Goal: Contribute content: Add original content to the website for others to see

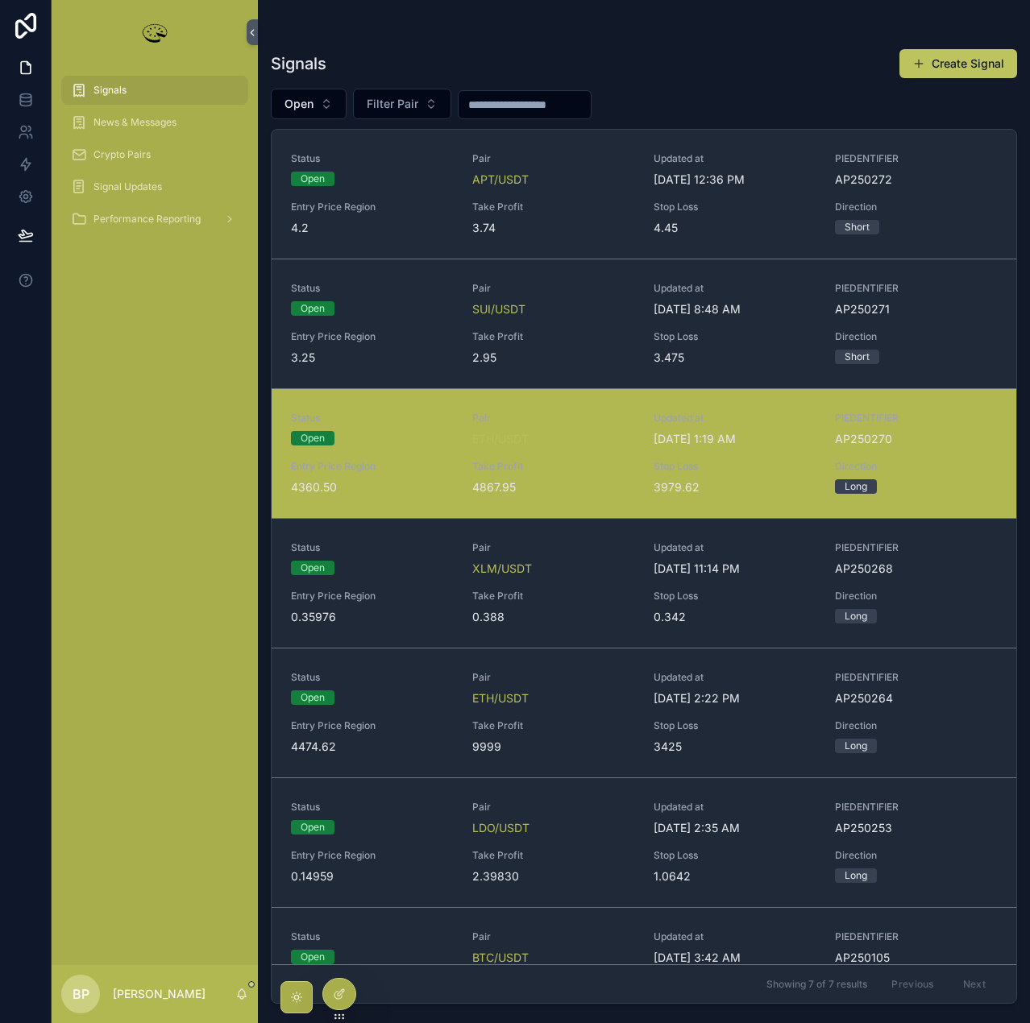
click at [85, 93] on icon "scrollable content" at bounding box center [79, 90] width 16 height 16
click at [15, 136] on link at bounding box center [25, 132] width 51 height 32
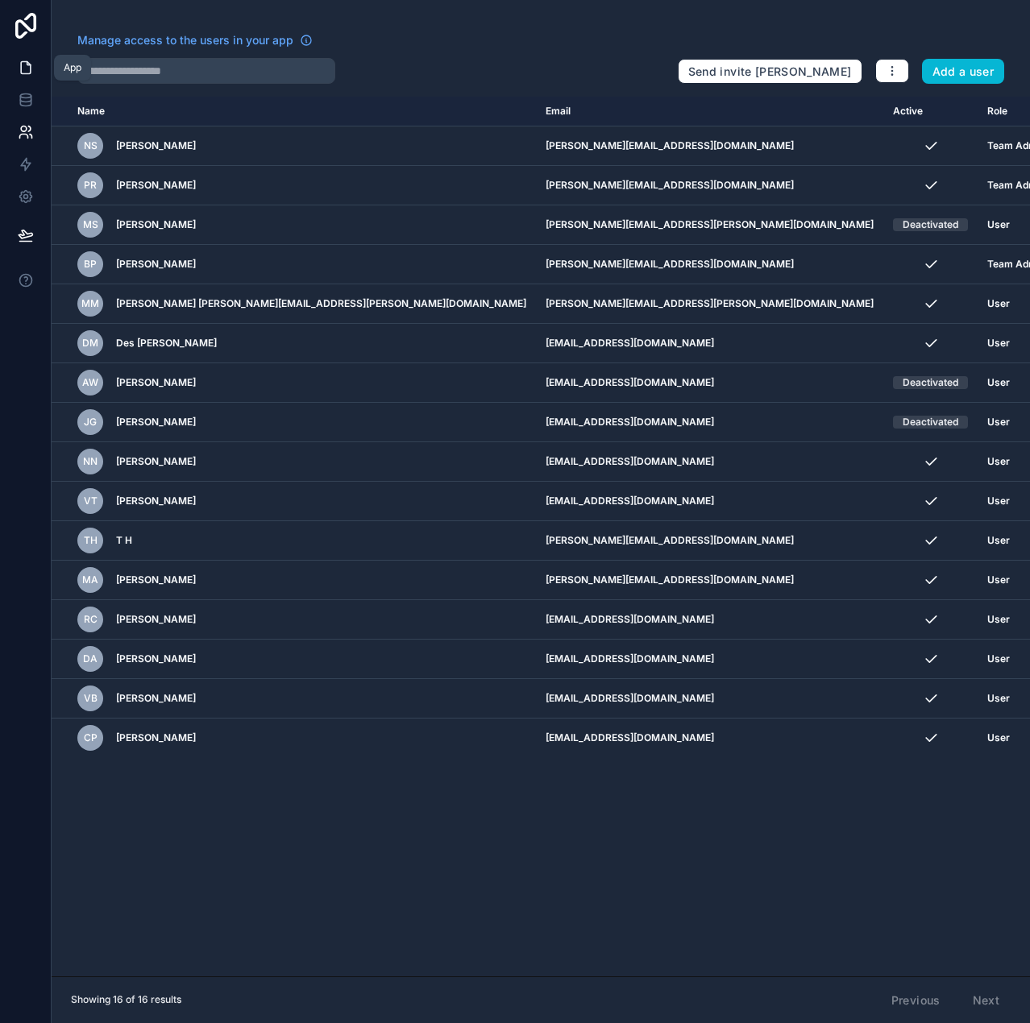
click at [21, 65] on icon at bounding box center [26, 68] width 10 height 12
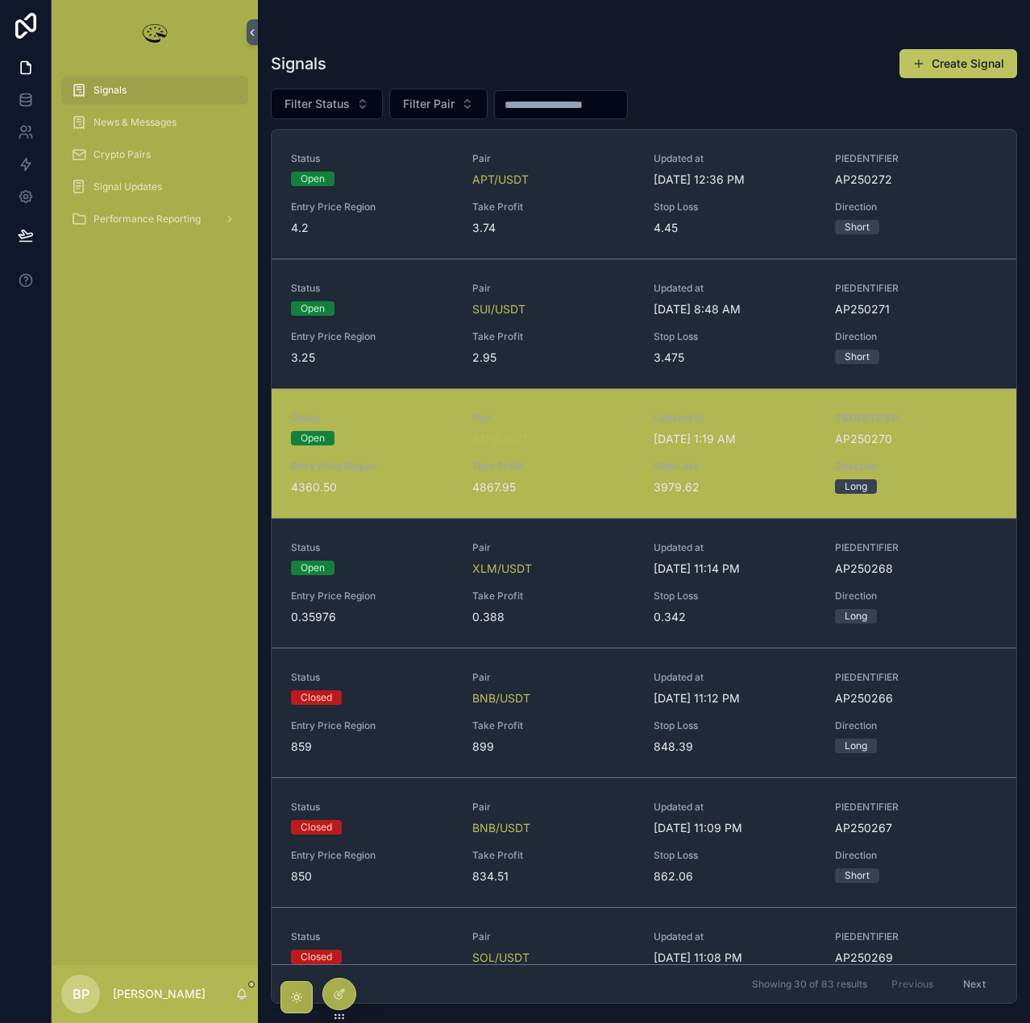
click at [537, 458] on div "Status Open Pair ETH/USDT Updated at 9/4/2025 1:19 AM PIEDENTIFIER AP250270 Ent…" at bounding box center [644, 454] width 706 height 84
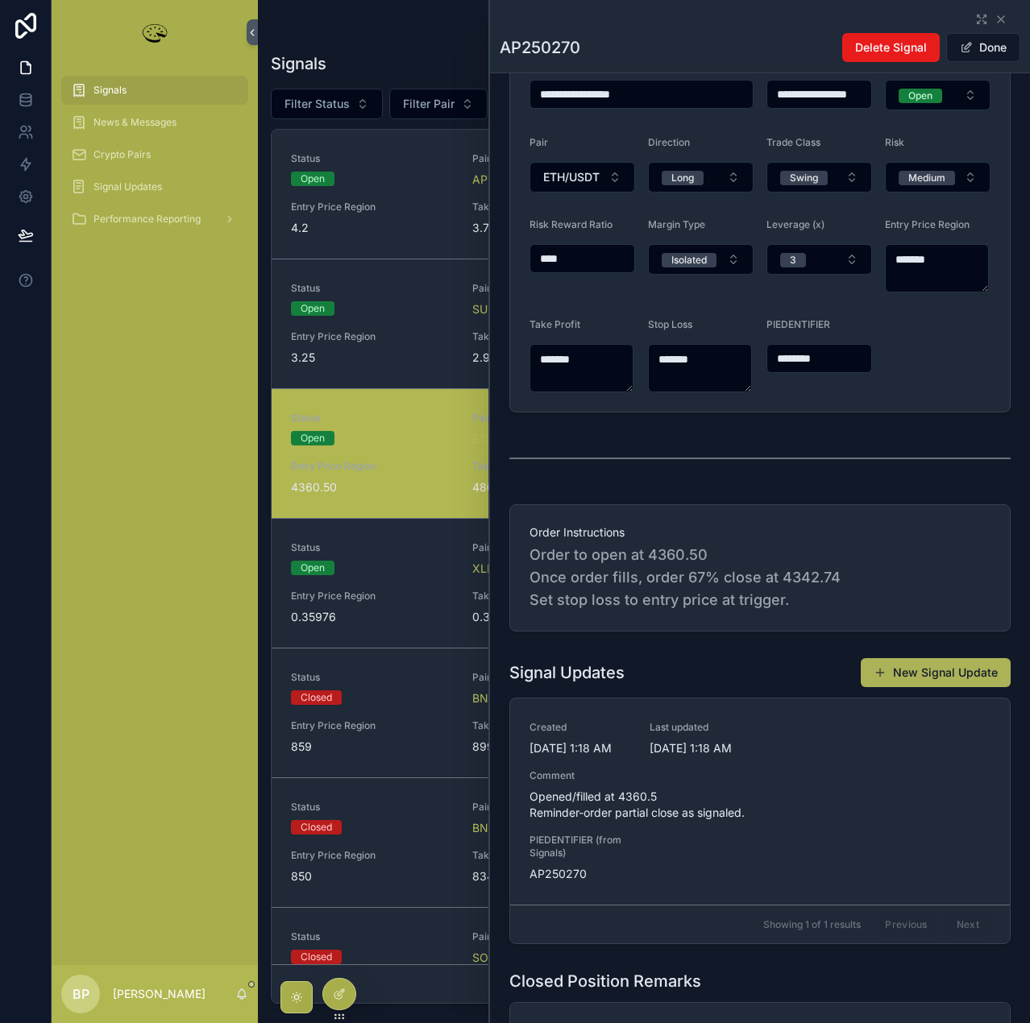
scroll to position [242, 0]
click at [938, 672] on button "New Signal Update" at bounding box center [935, 671] width 150 height 29
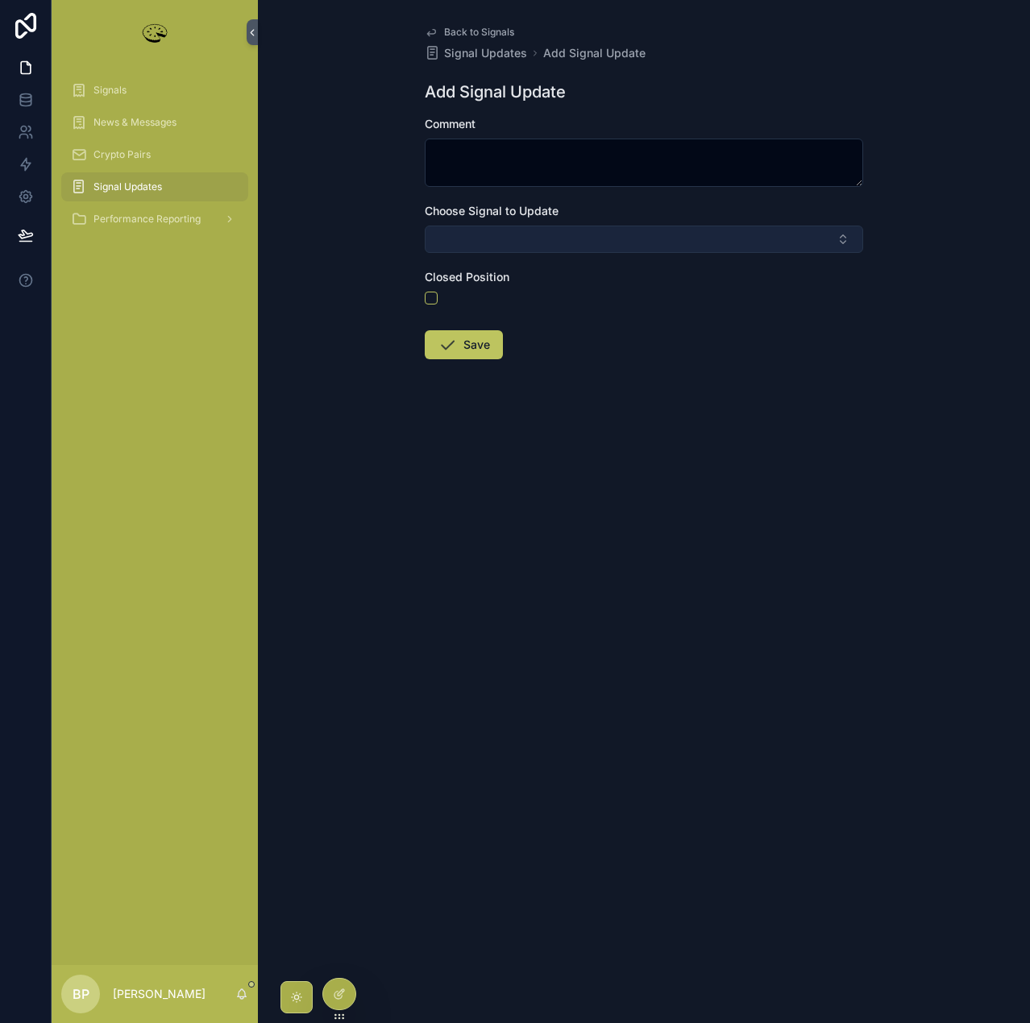
click at [527, 238] on button "Select Button" at bounding box center [644, 239] width 438 height 27
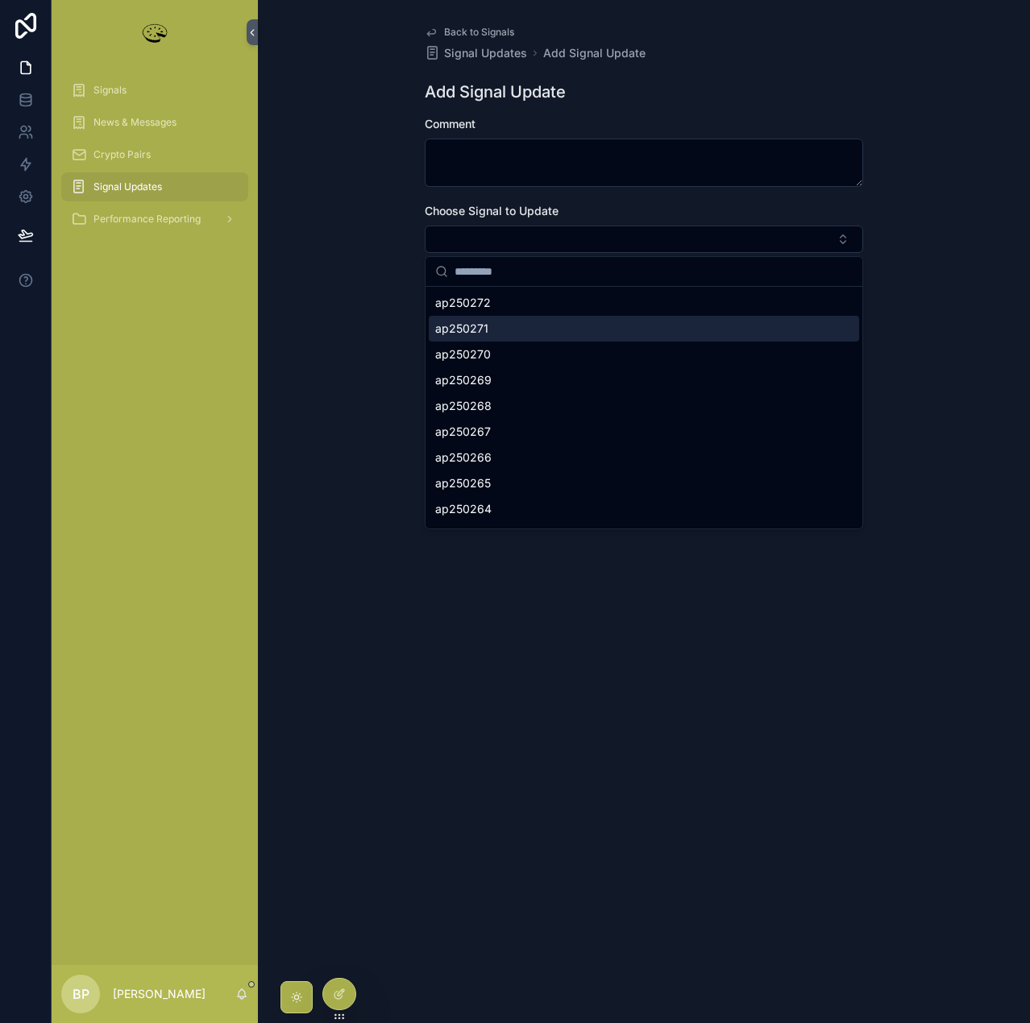
click at [495, 321] on div "ap250271" at bounding box center [644, 329] width 430 height 26
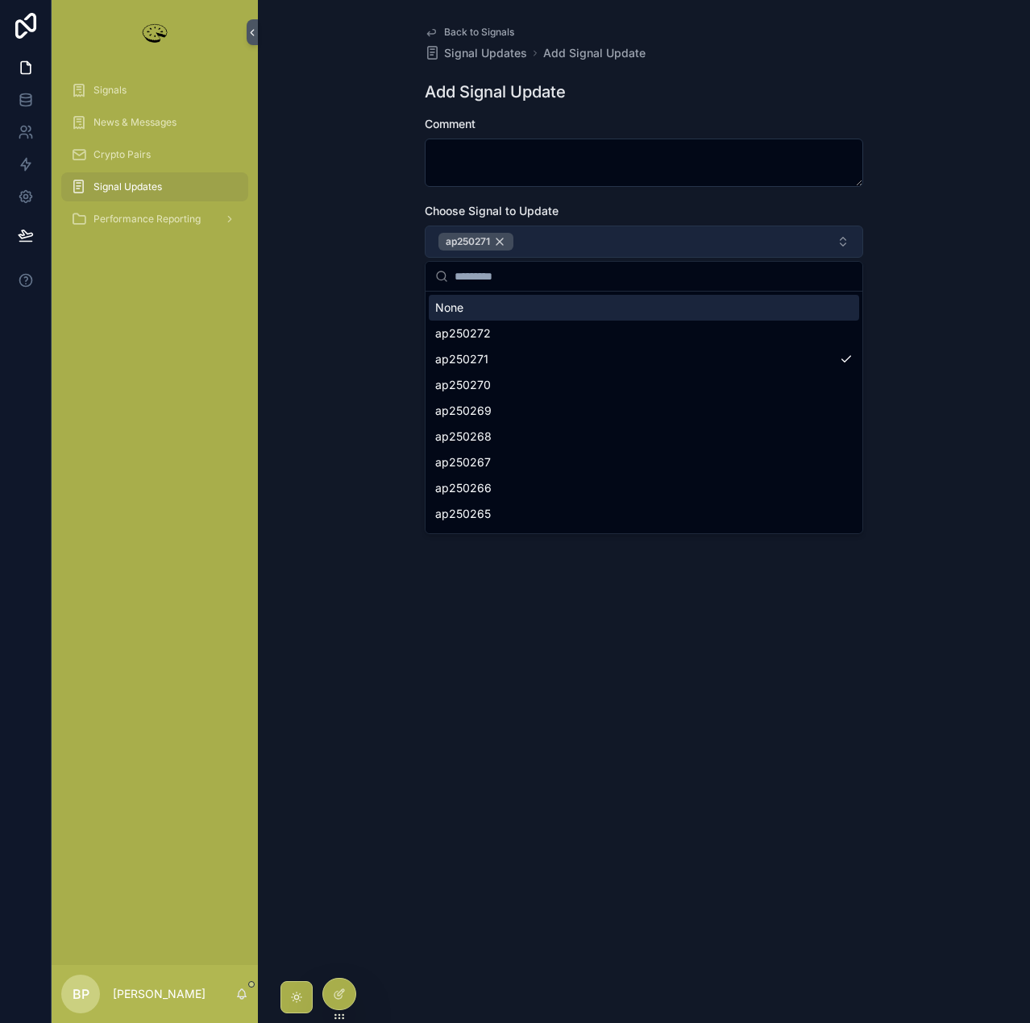
click at [505, 241] on div "ap250271" at bounding box center [475, 242] width 75 height 18
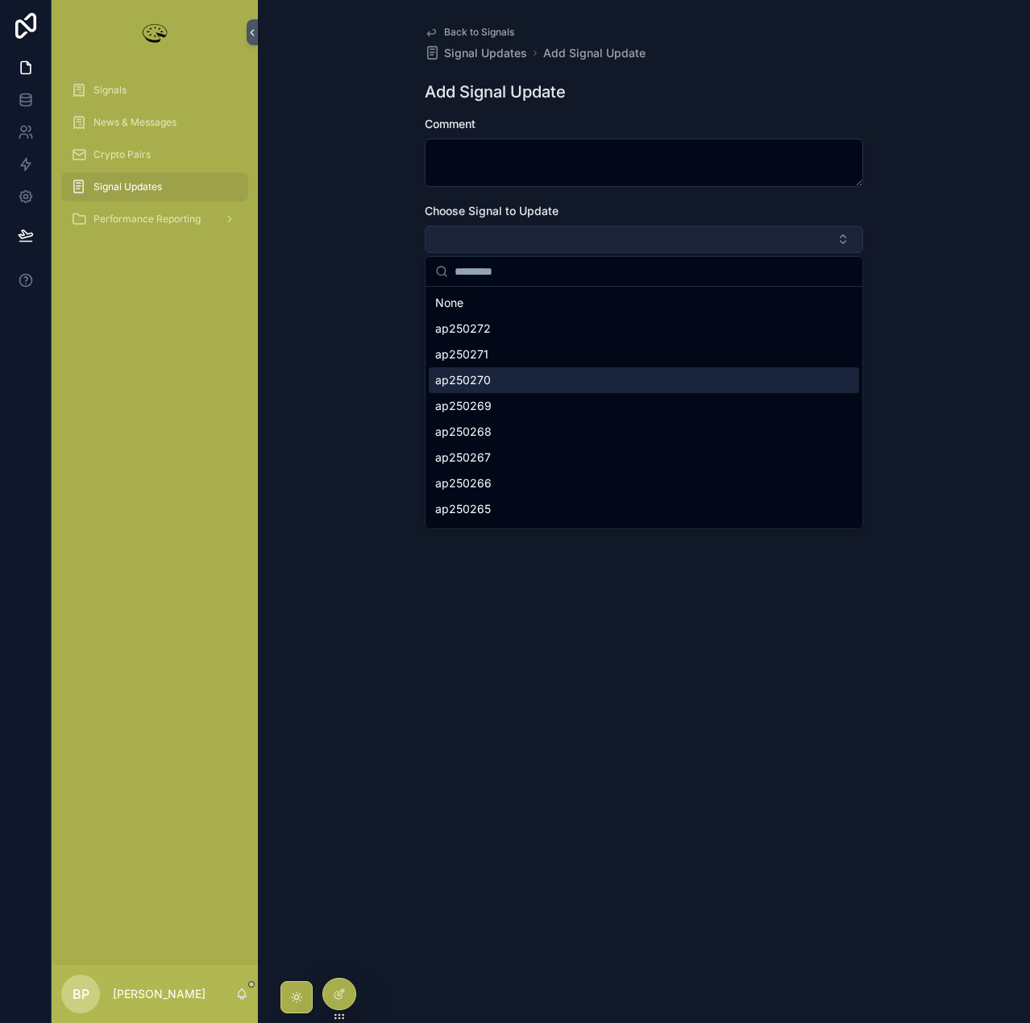
click at [486, 372] on span "ap250270" at bounding box center [463, 380] width 56 height 16
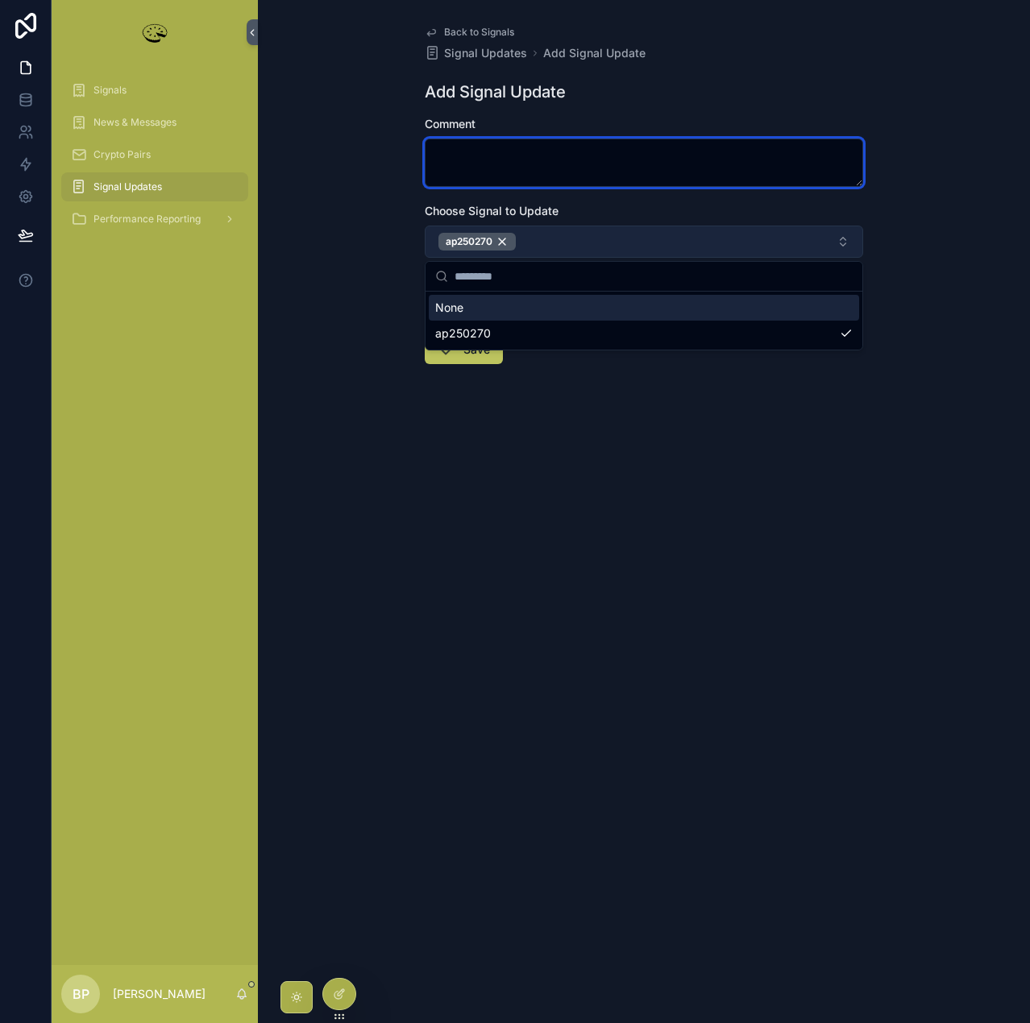
click at [486, 151] on textarea "scrollable content" at bounding box center [644, 163] width 438 height 48
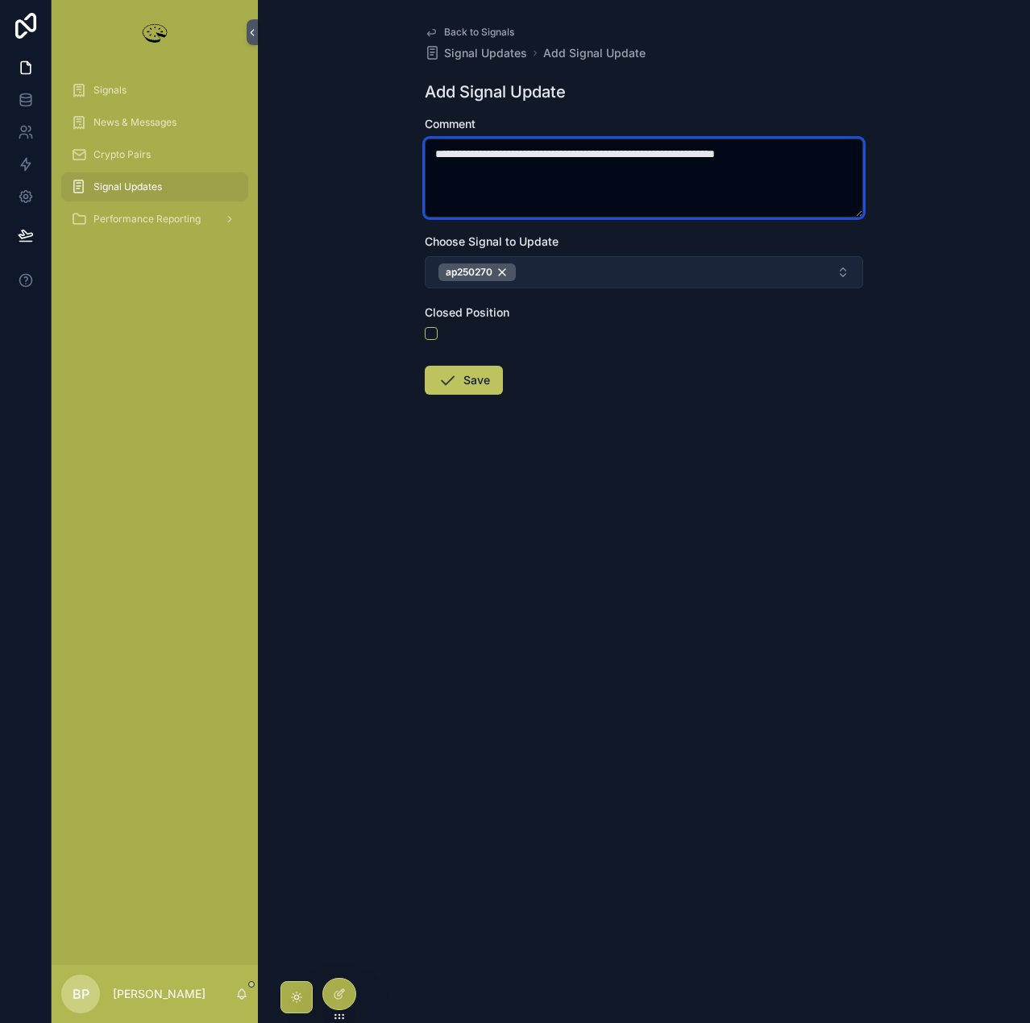
type textarea "**********"
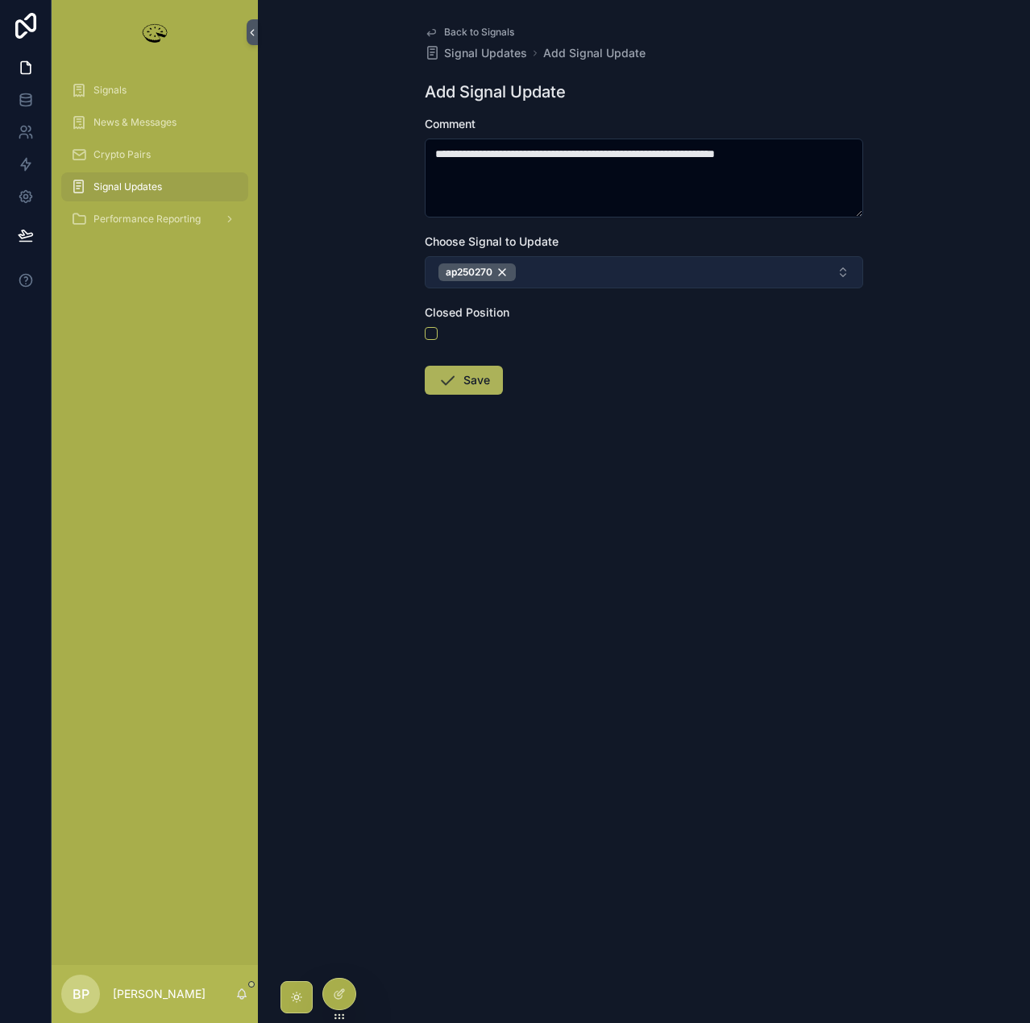
click at [471, 374] on button "Save" at bounding box center [464, 380] width 78 height 29
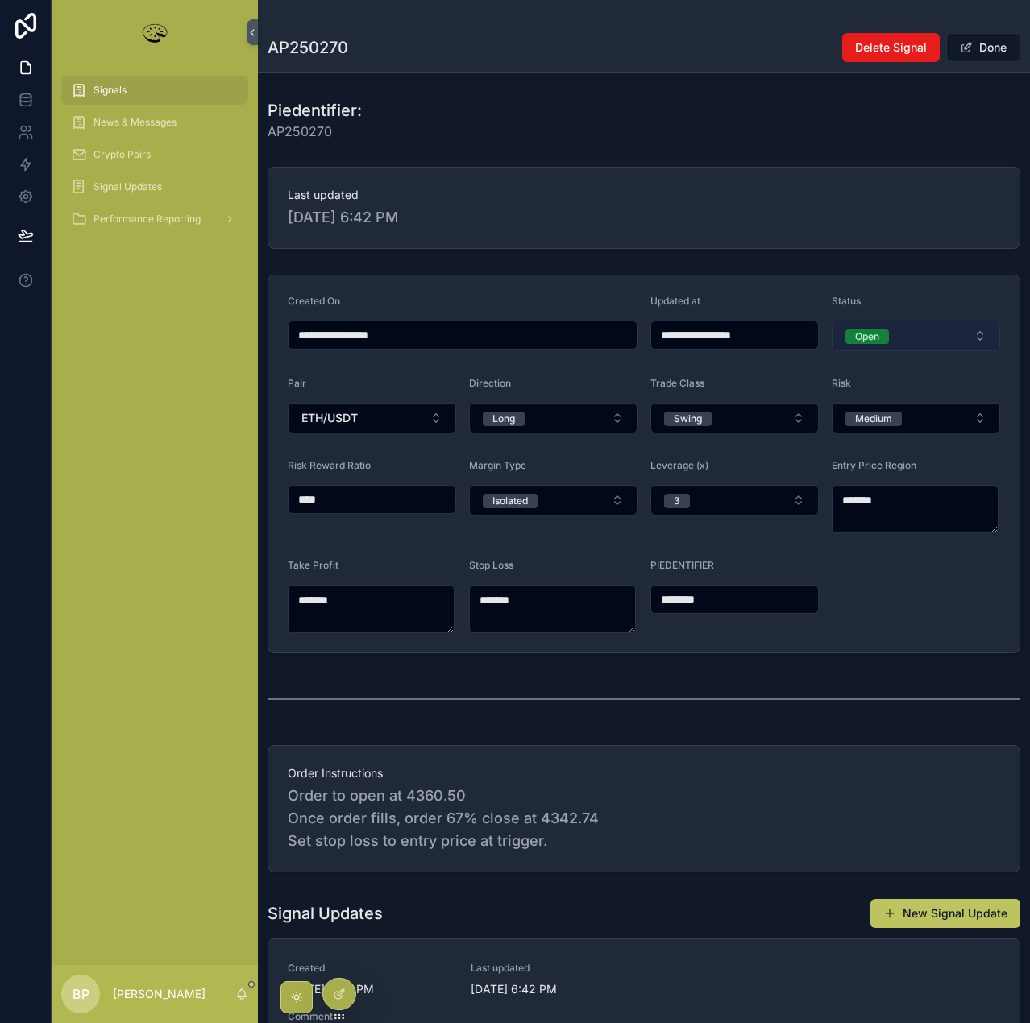
type input "**********"
click at [869, 340] on div "Open" at bounding box center [867, 337] width 24 height 15
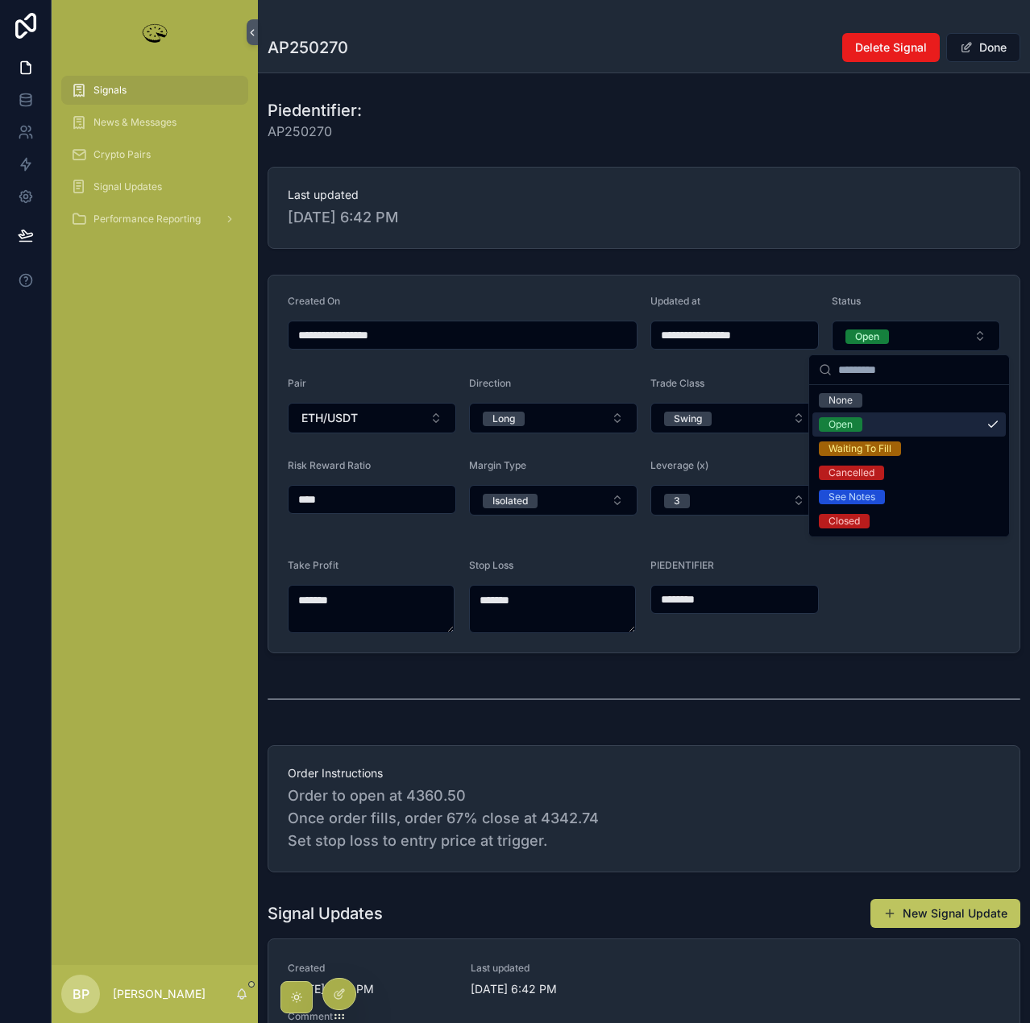
click at [852, 423] on div "Open" at bounding box center [840, 424] width 24 height 15
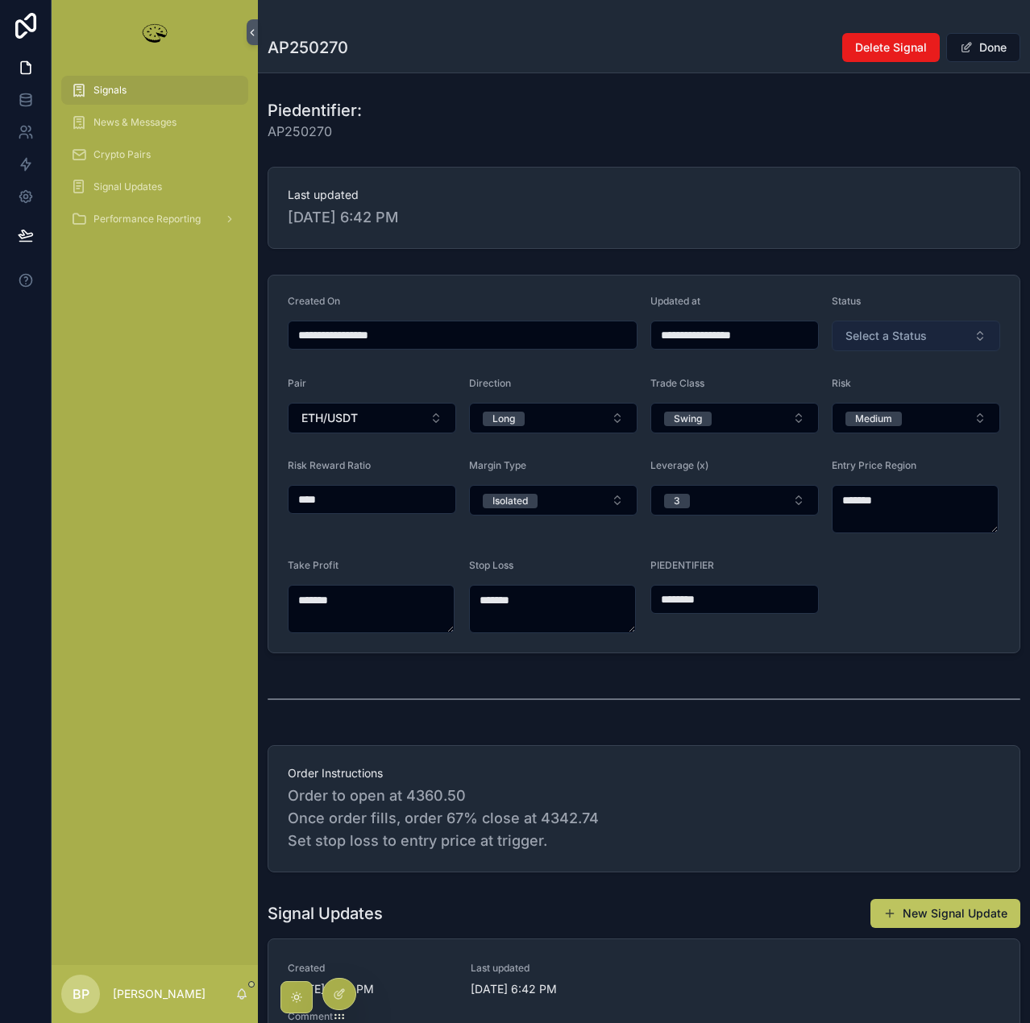
click at [883, 341] on span "Select a Status" at bounding box center [885, 336] width 81 height 16
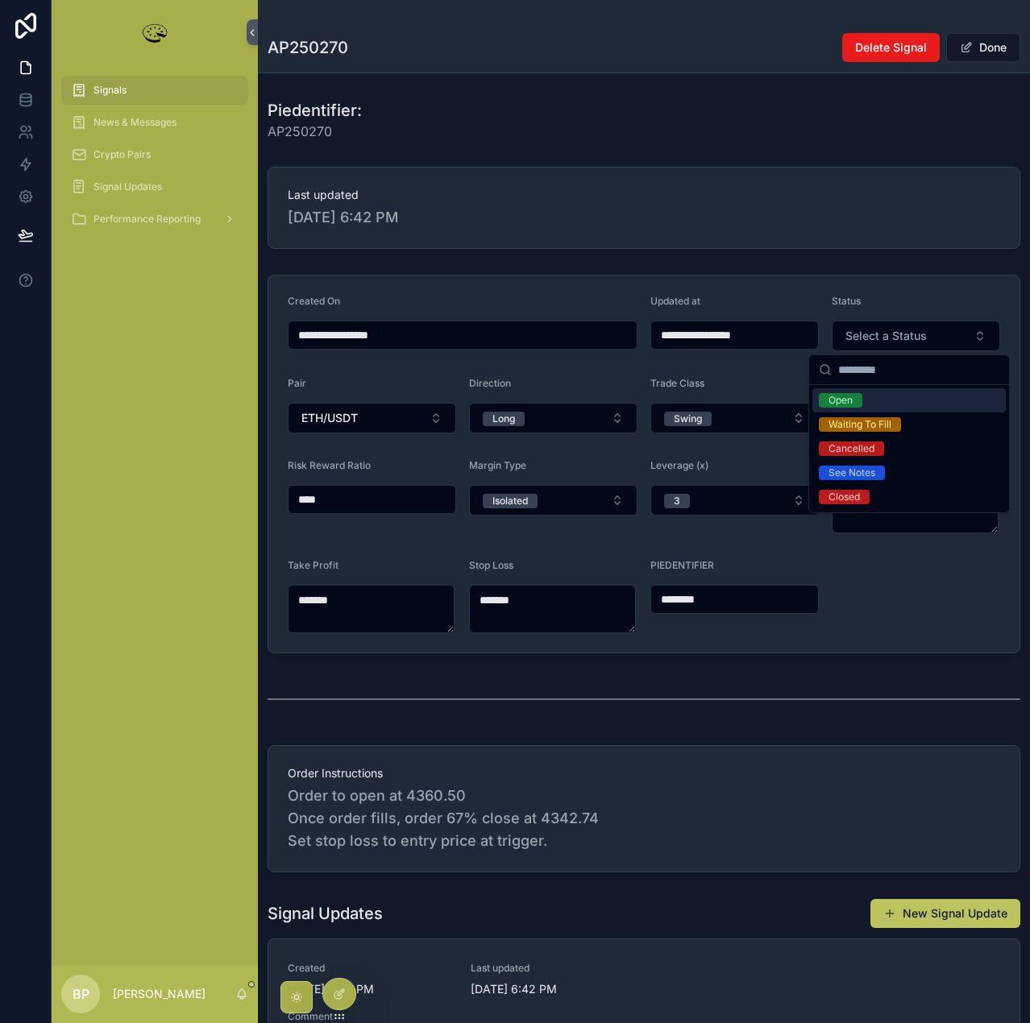
click at [845, 399] on div "Open" at bounding box center [840, 400] width 24 height 15
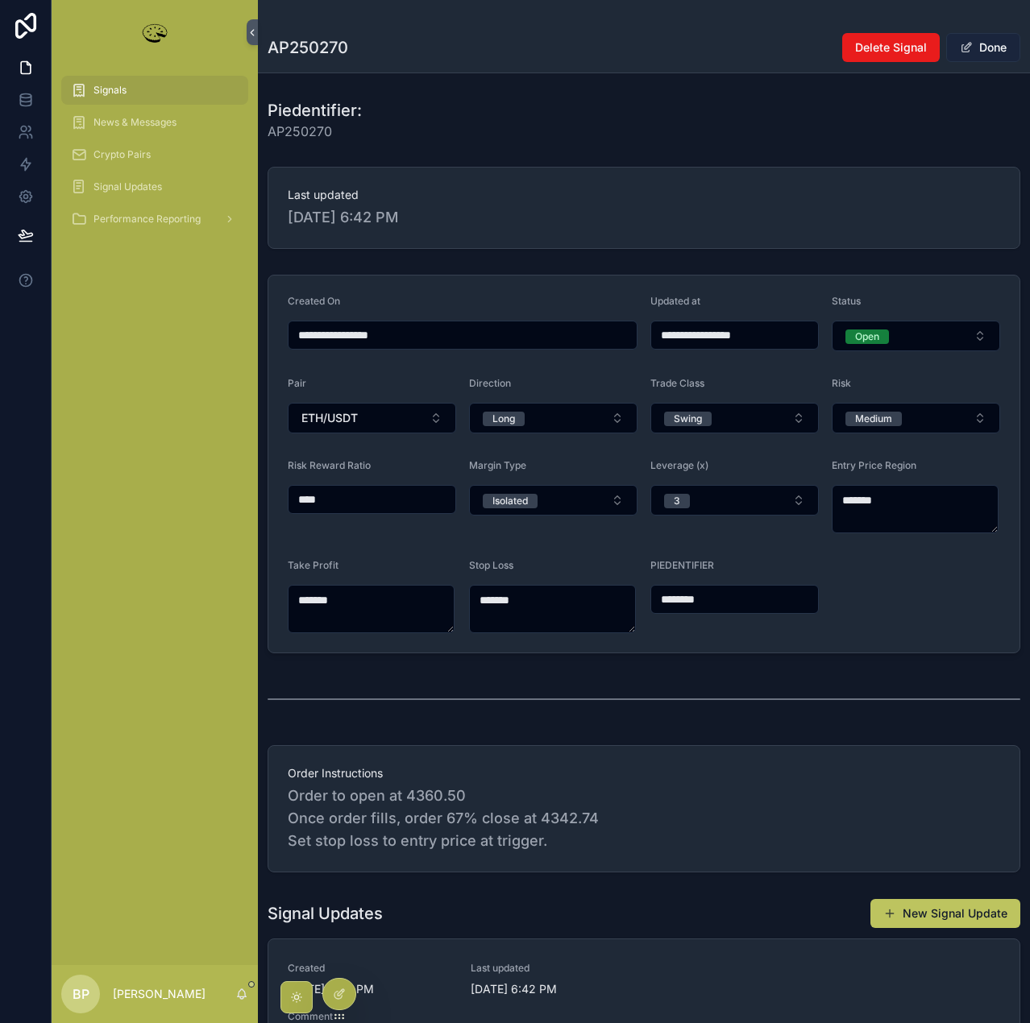
click at [983, 48] on button "Done" at bounding box center [983, 47] width 74 height 29
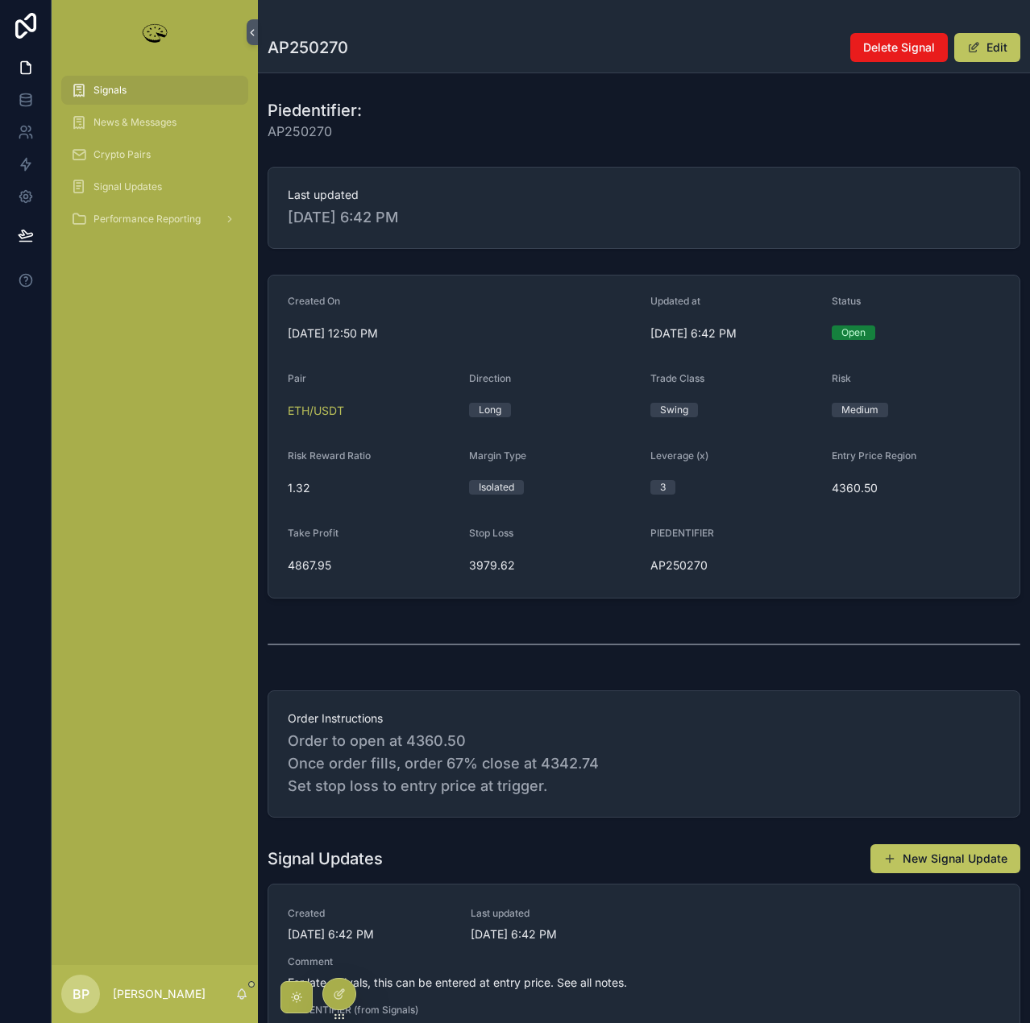
click at [89, 93] on div "Signals" at bounding box center [155, 90] width 168 height 26
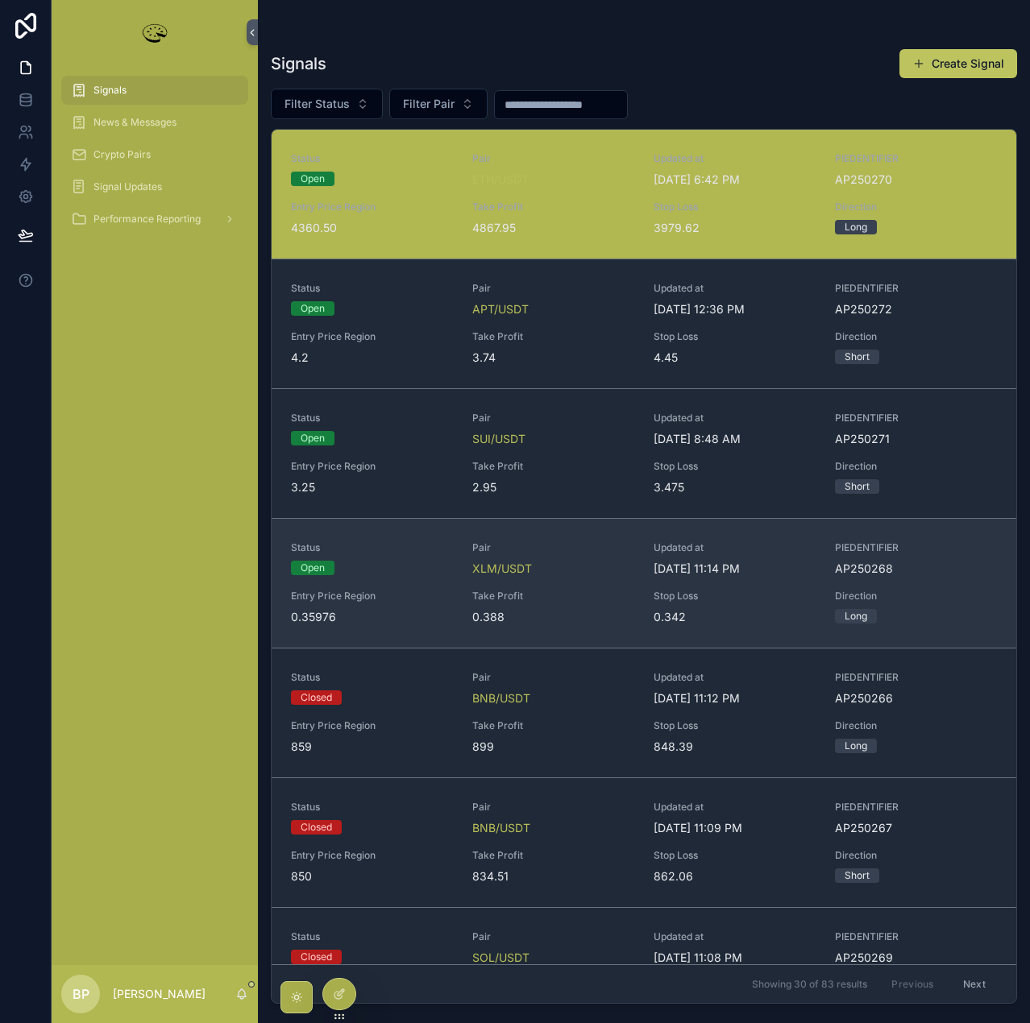
click at [622, 621] on span "0.388" at bounding box center [553, 617] width 162 height 16
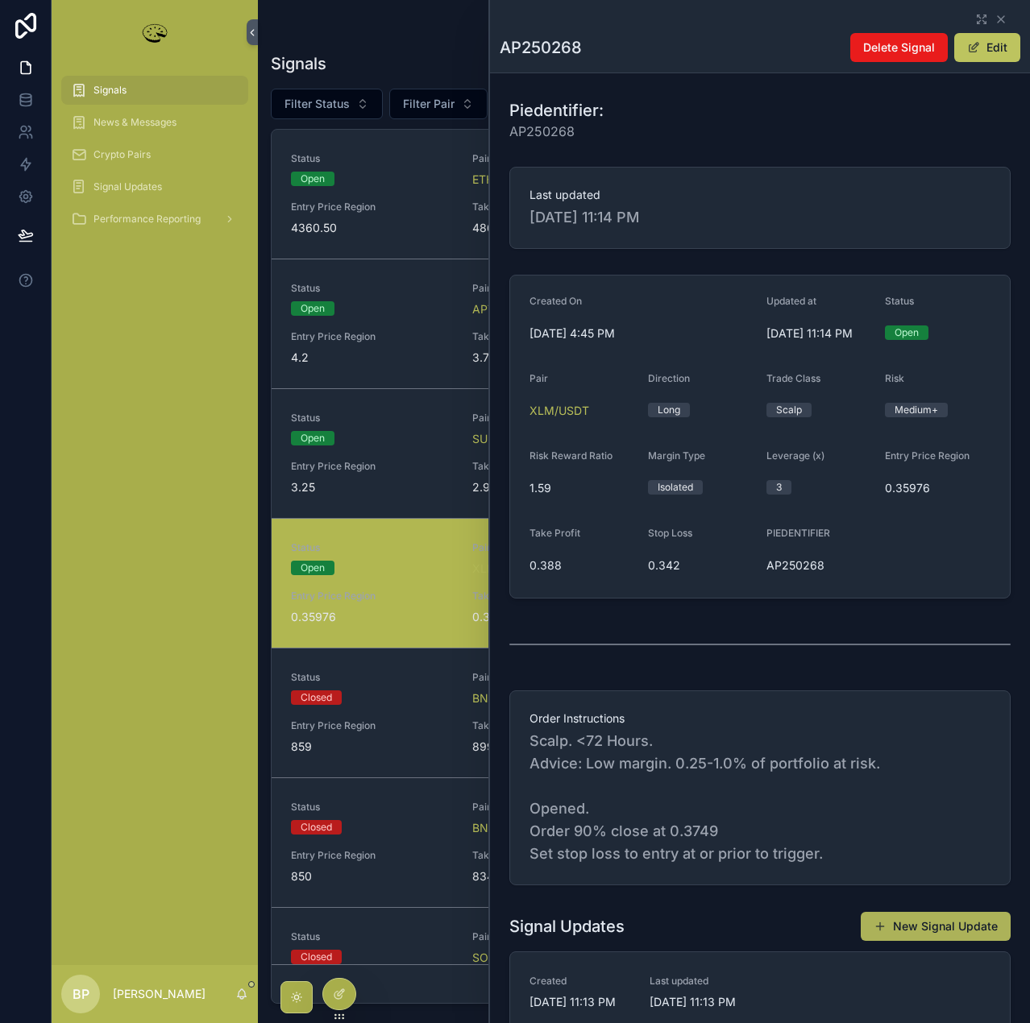
click at [939, 923] on button "New Signal Update" at bounding box center [935, 926] width 150 height 29
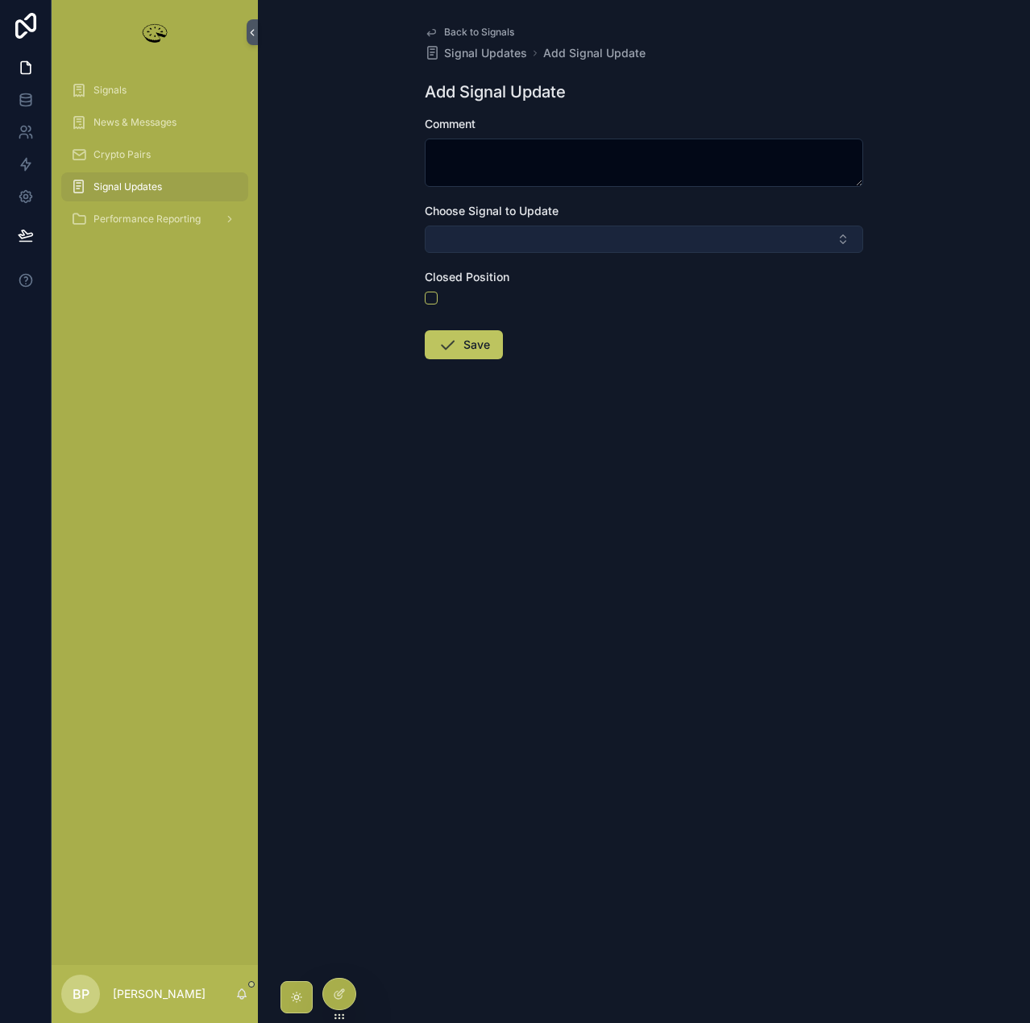
click at [536, 238] on button "Select Button" at bounding box center [644, 239] width 438 height 27
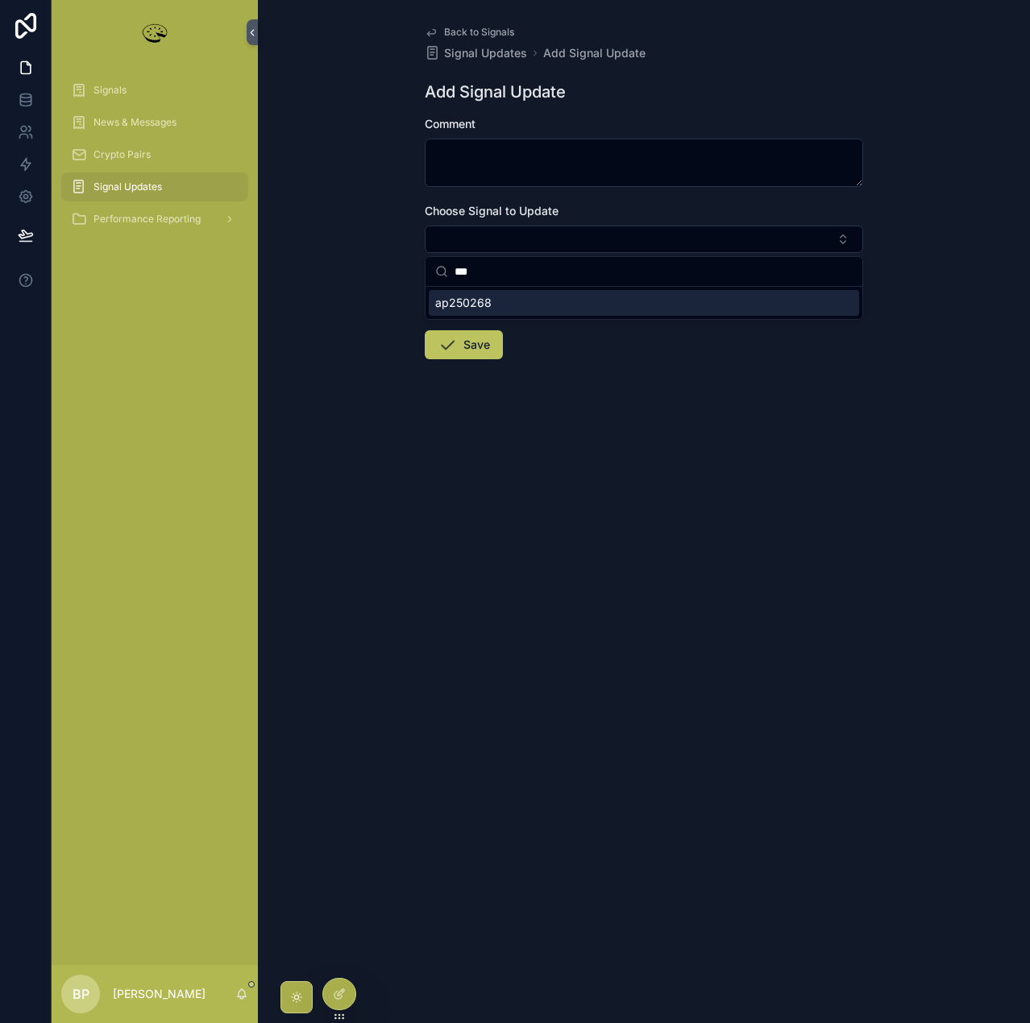
type input "***"
click at [496, 305] on div "ap250268" at bounding box center [644, 303] width 430 height 26
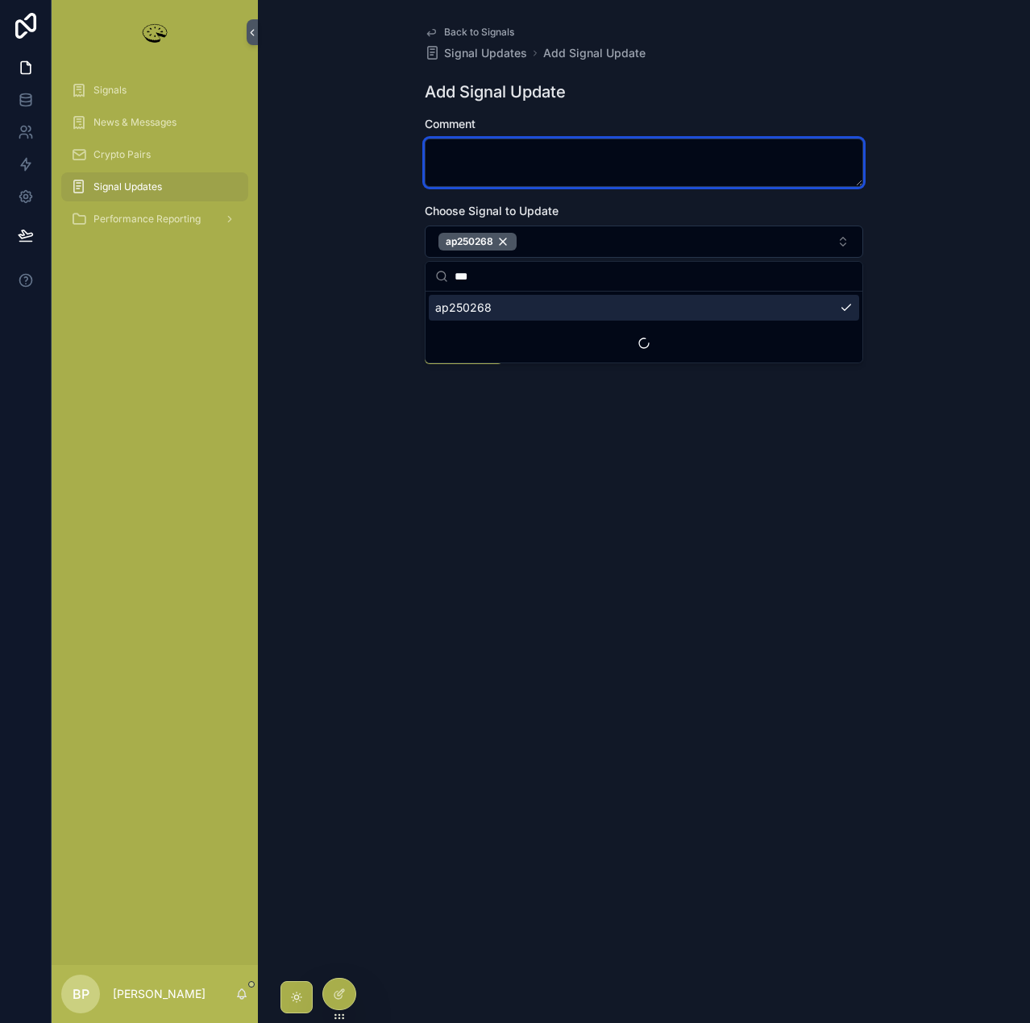
click at [450, 155] on textarea "scrollable content" at bounding box center [644, 163] width 438 height 48
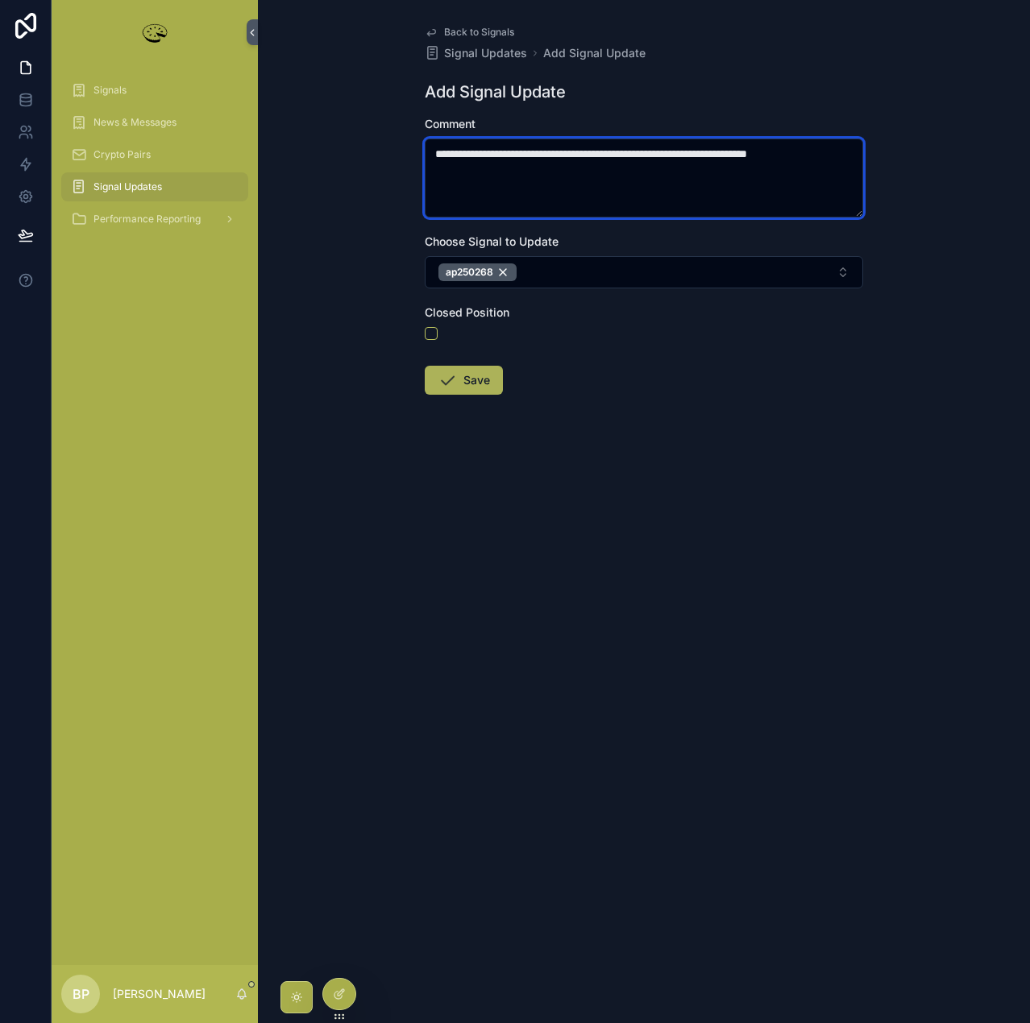
type textarea "**********"
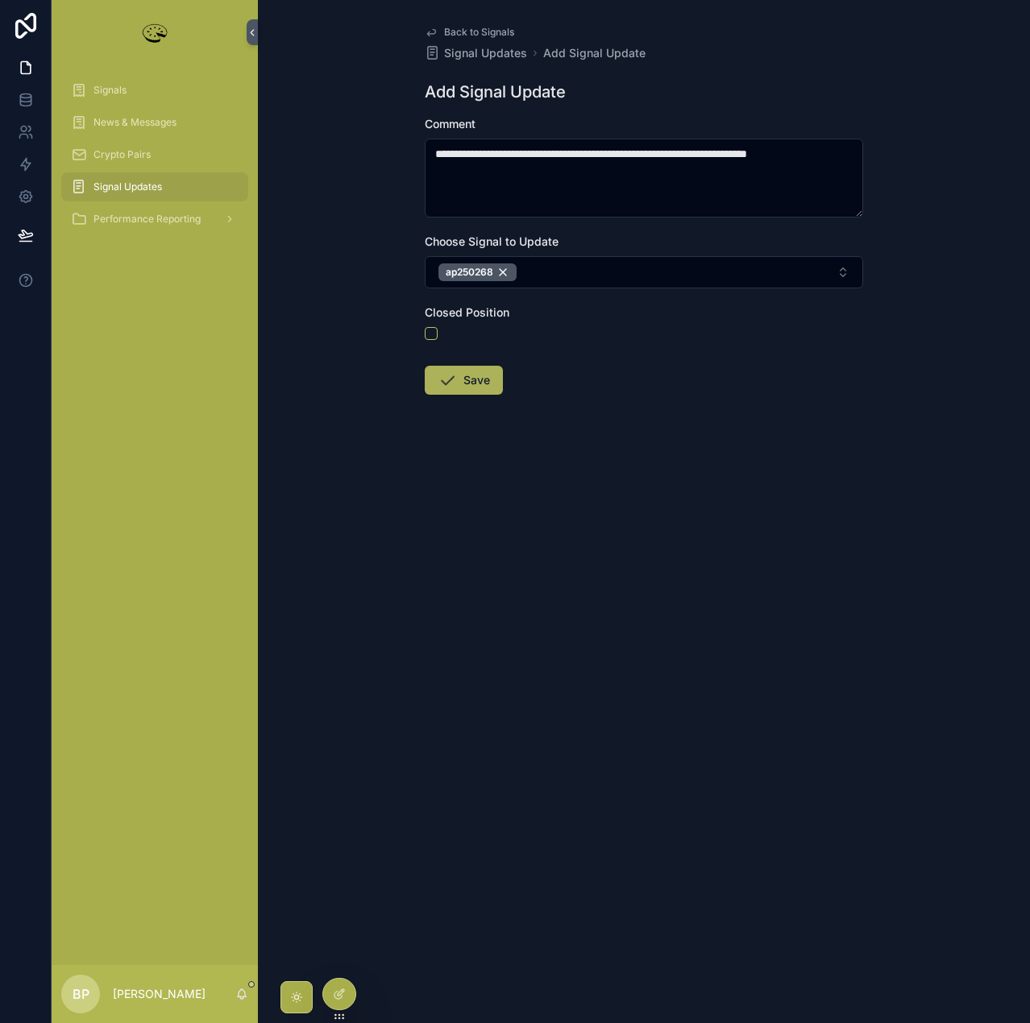
click at [470, 386] on button "Save" at bounding box center [464, 380] width 78 height 29
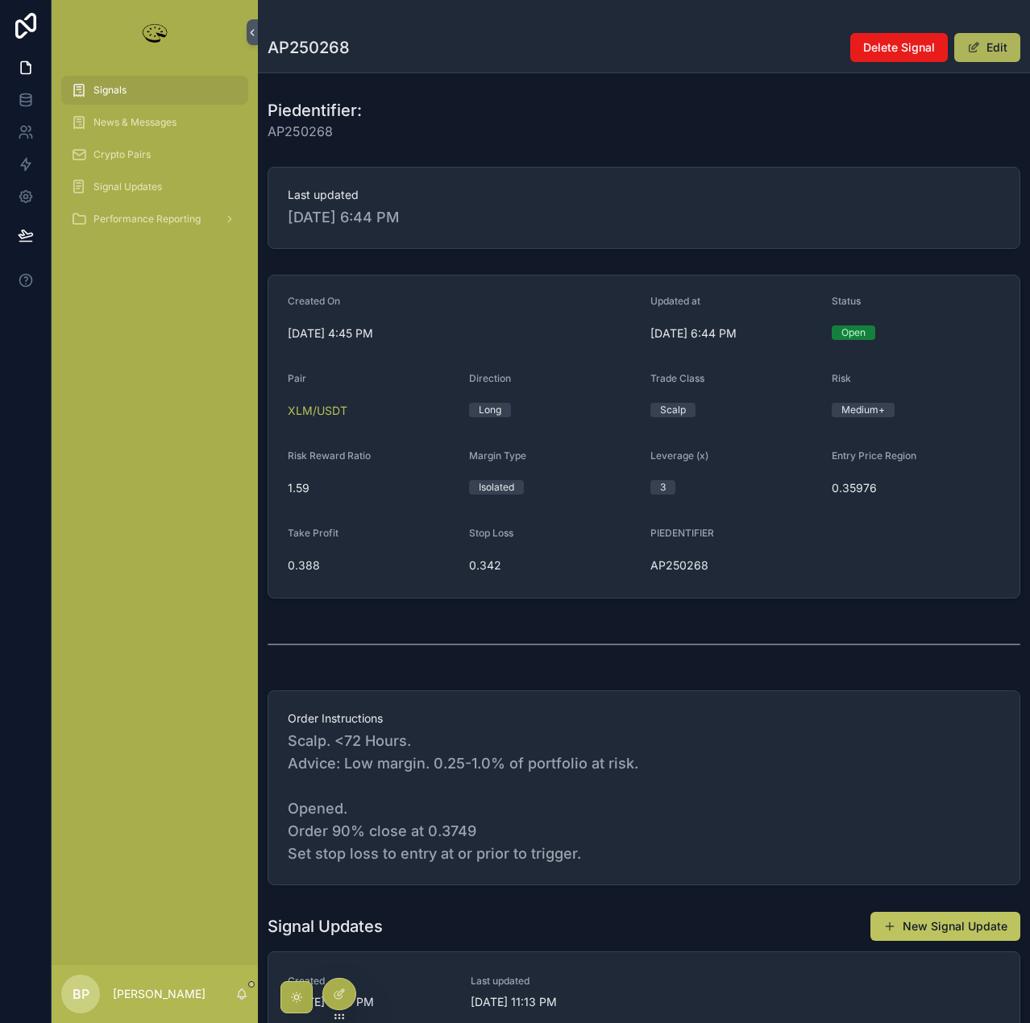
click at [993, 38] on button "Edit" at bounding box center [987, 47] width 66 height 29
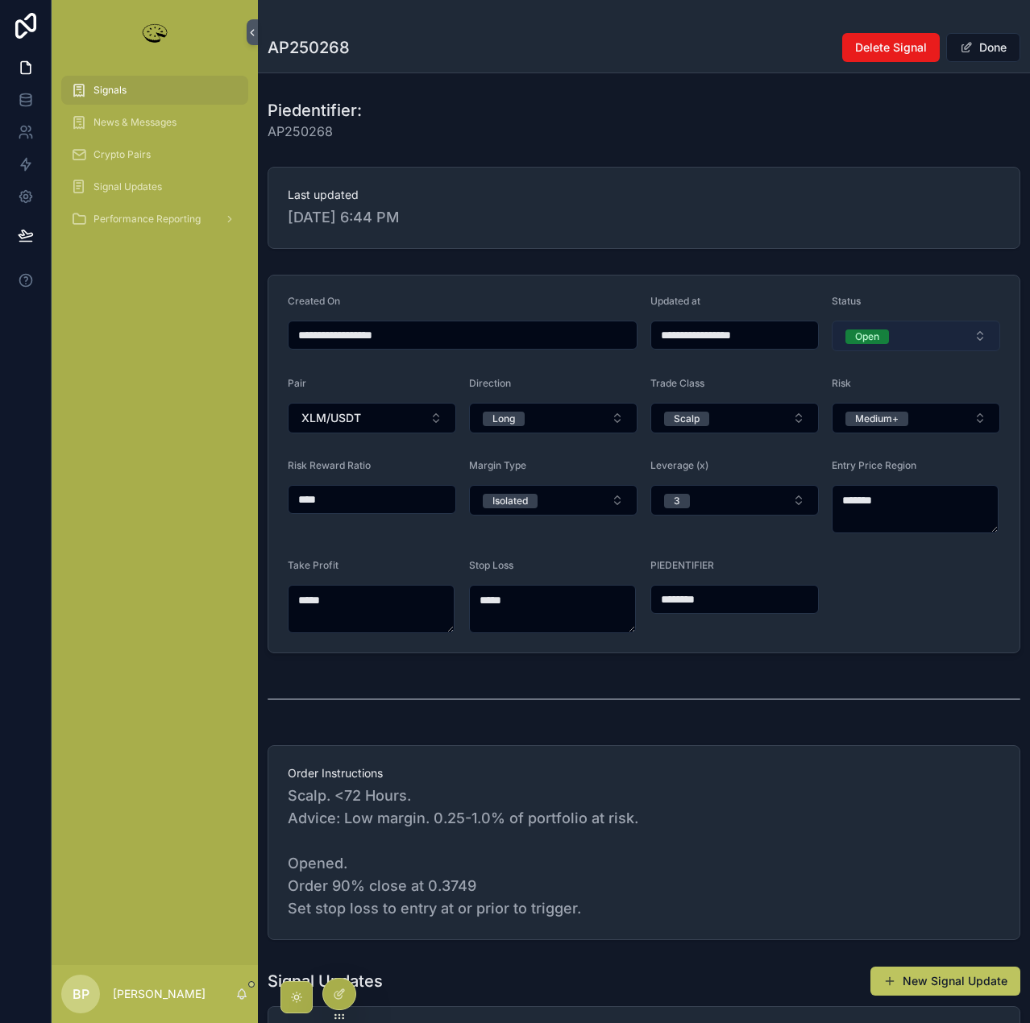
click at [866, 337] on div "Open" at bounding box center [867, 337] width 24 height 15
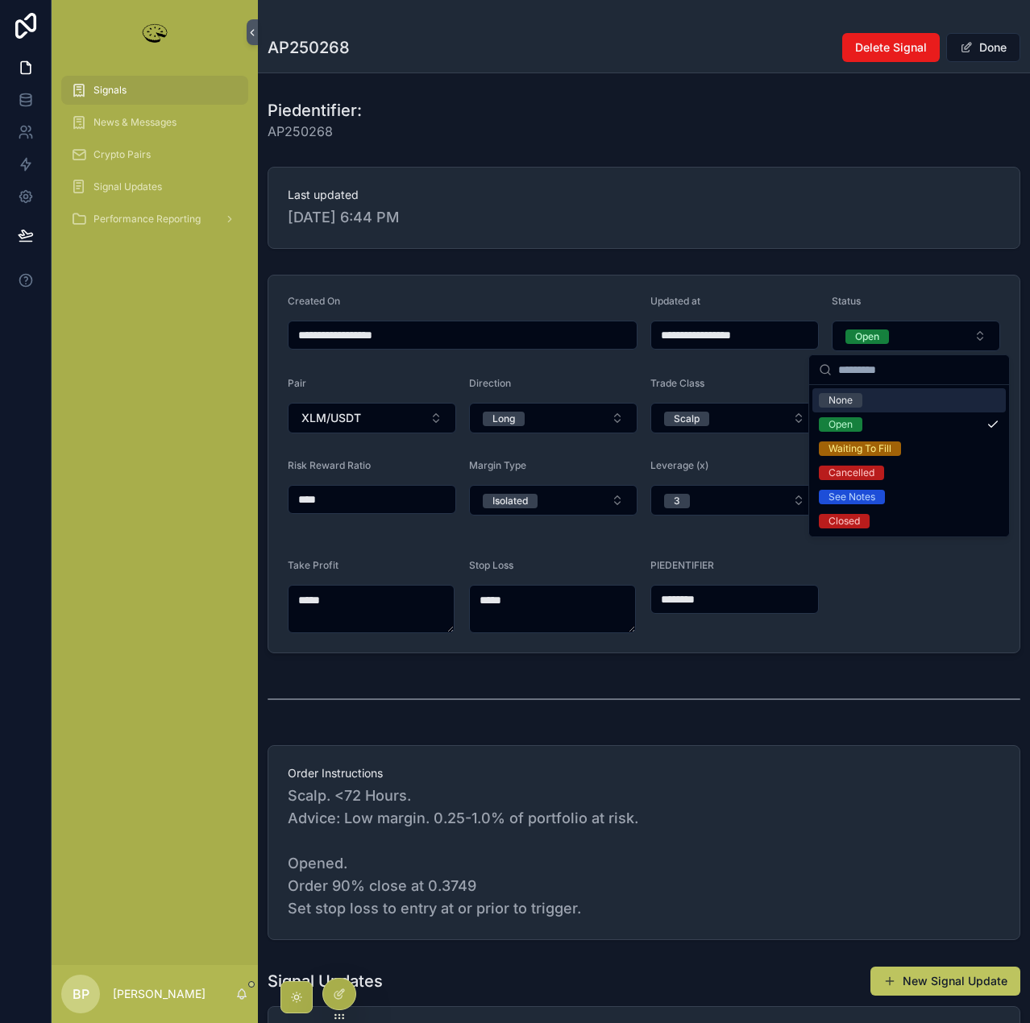
click at [852, 402] on div "None" at bounding box center [840, 400] width 24 height 15
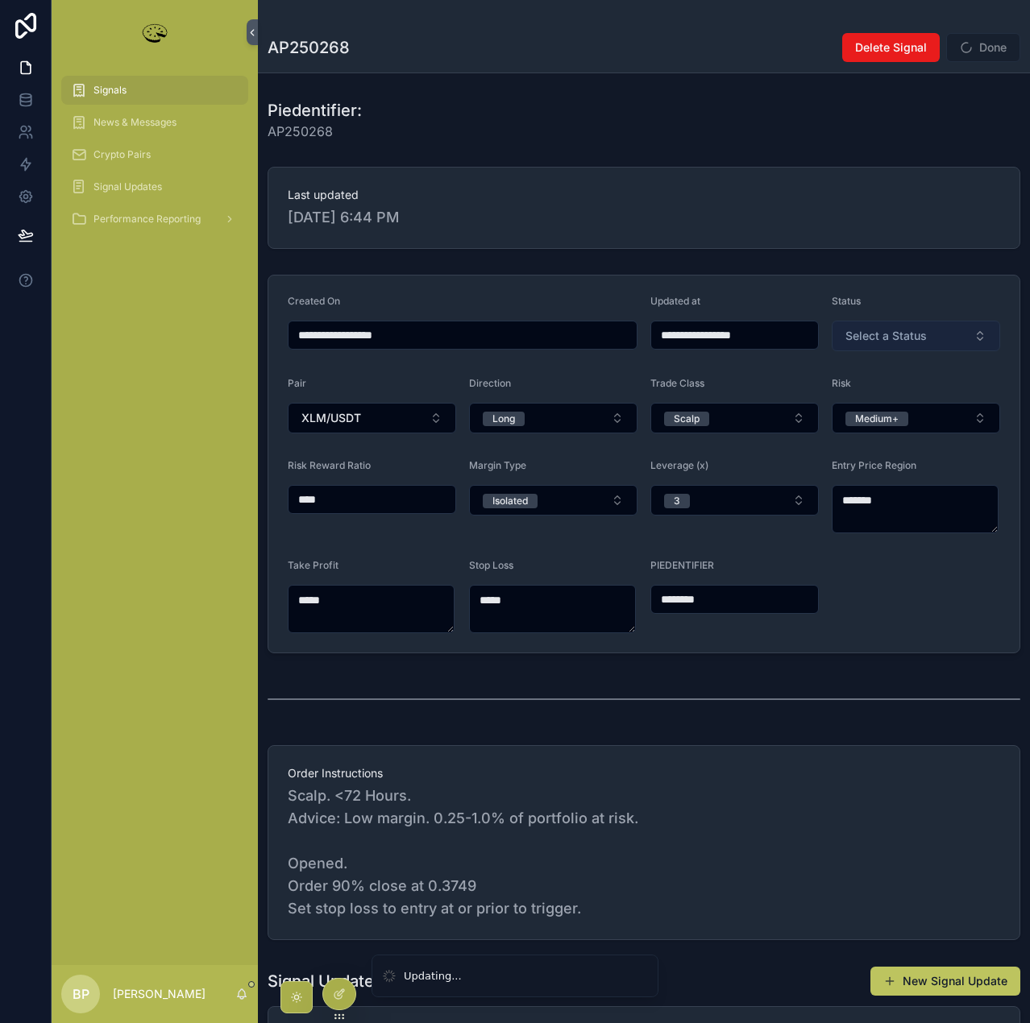
click at [894, 332] on span "Select a Status" at bounding box center [885, 336] width 81 height 16
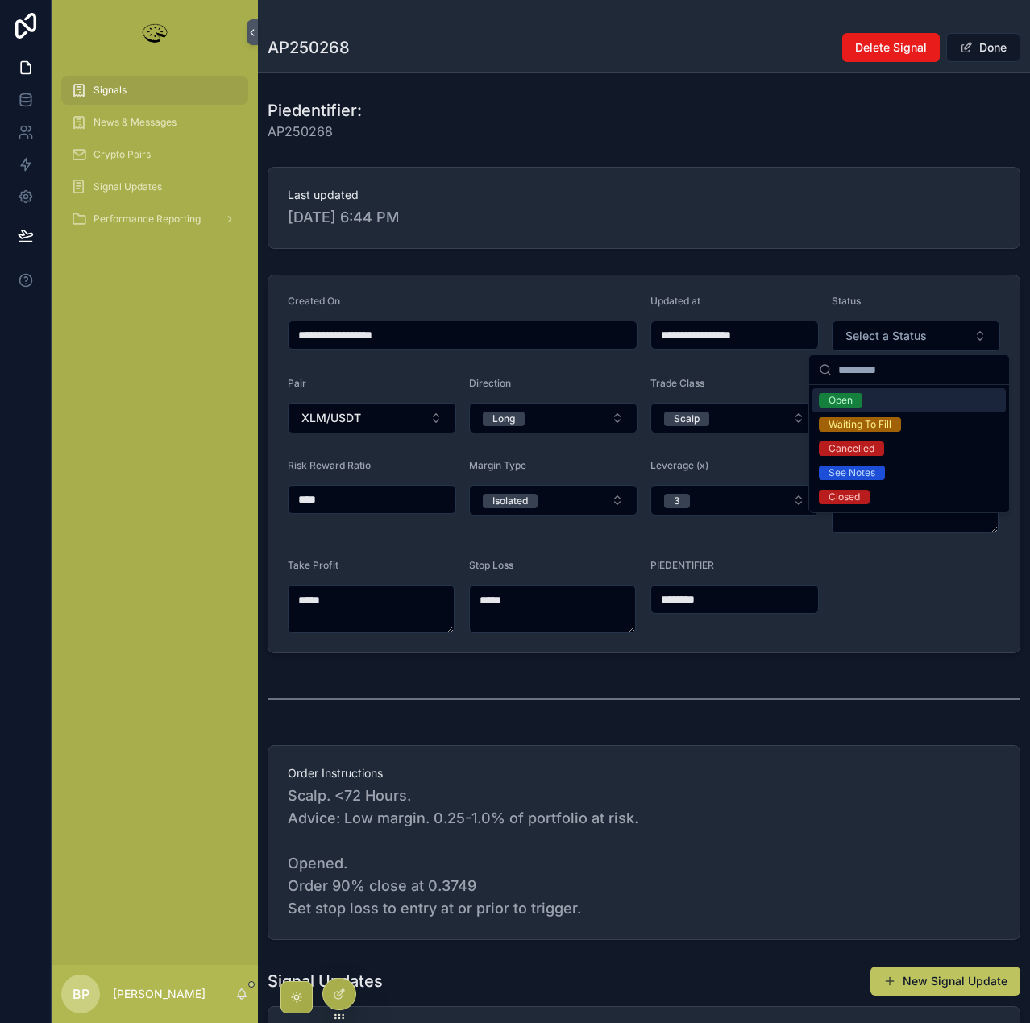
click at [846, 402] on div "Open" at bounding box center [840, 400] width 24 height 15
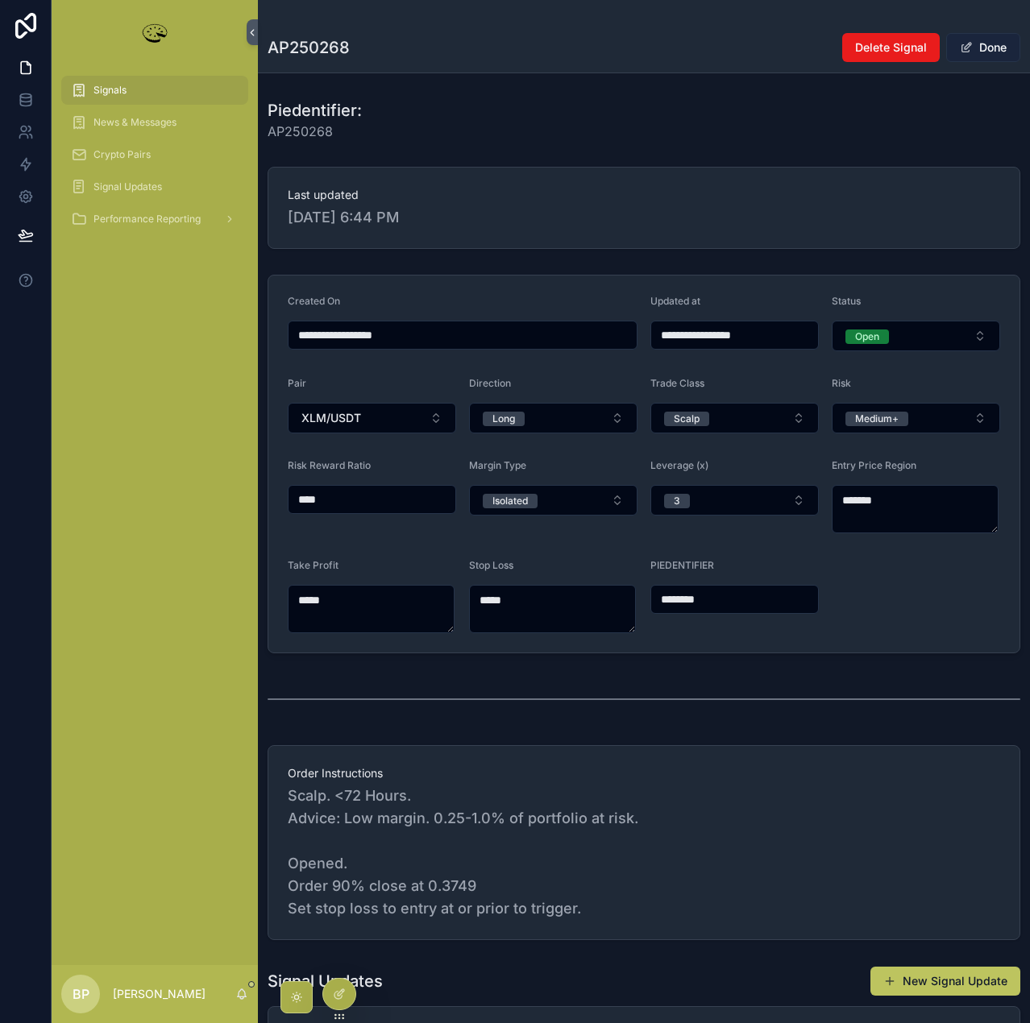
click at [983, 47] on button "Done" at bounding box center [983, 47] width 74 height 29
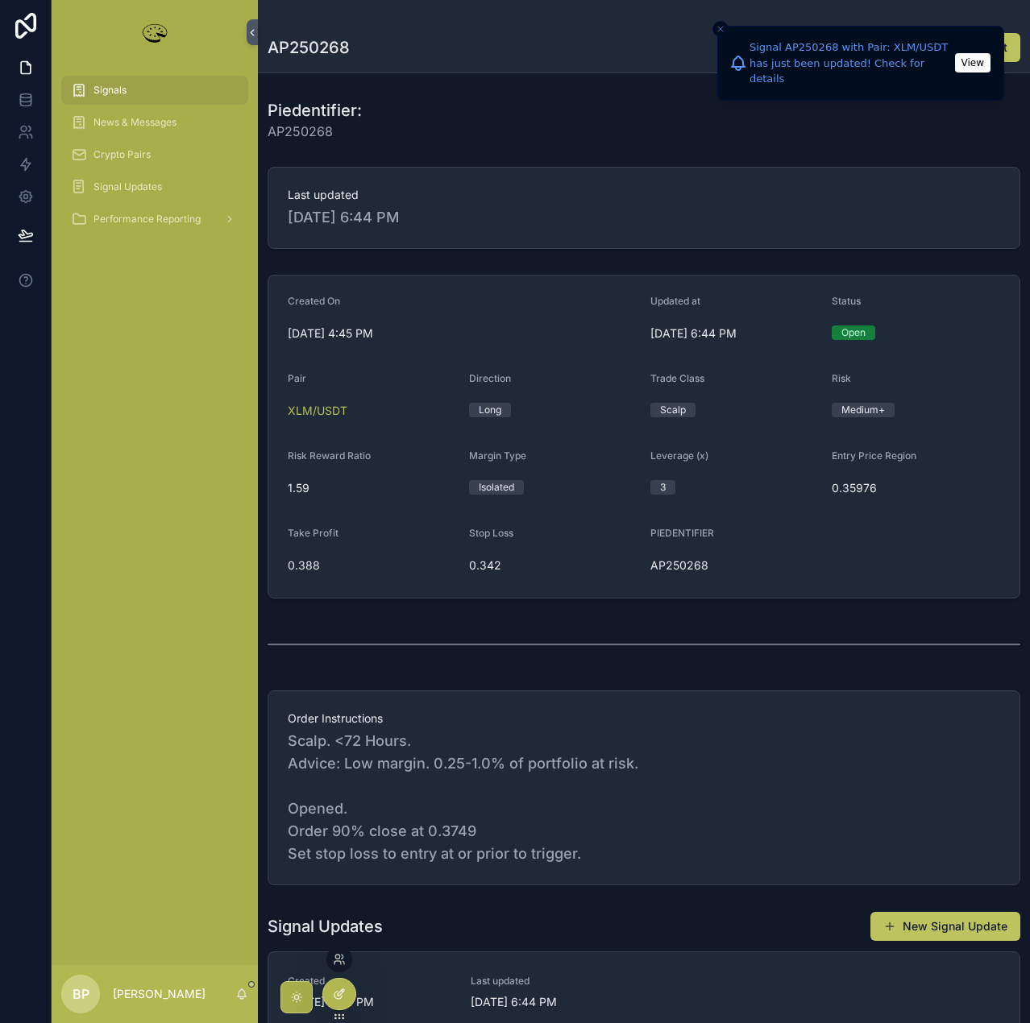
click at [341, 990] on icon at bounding box center [339, 994] width 13 height 13
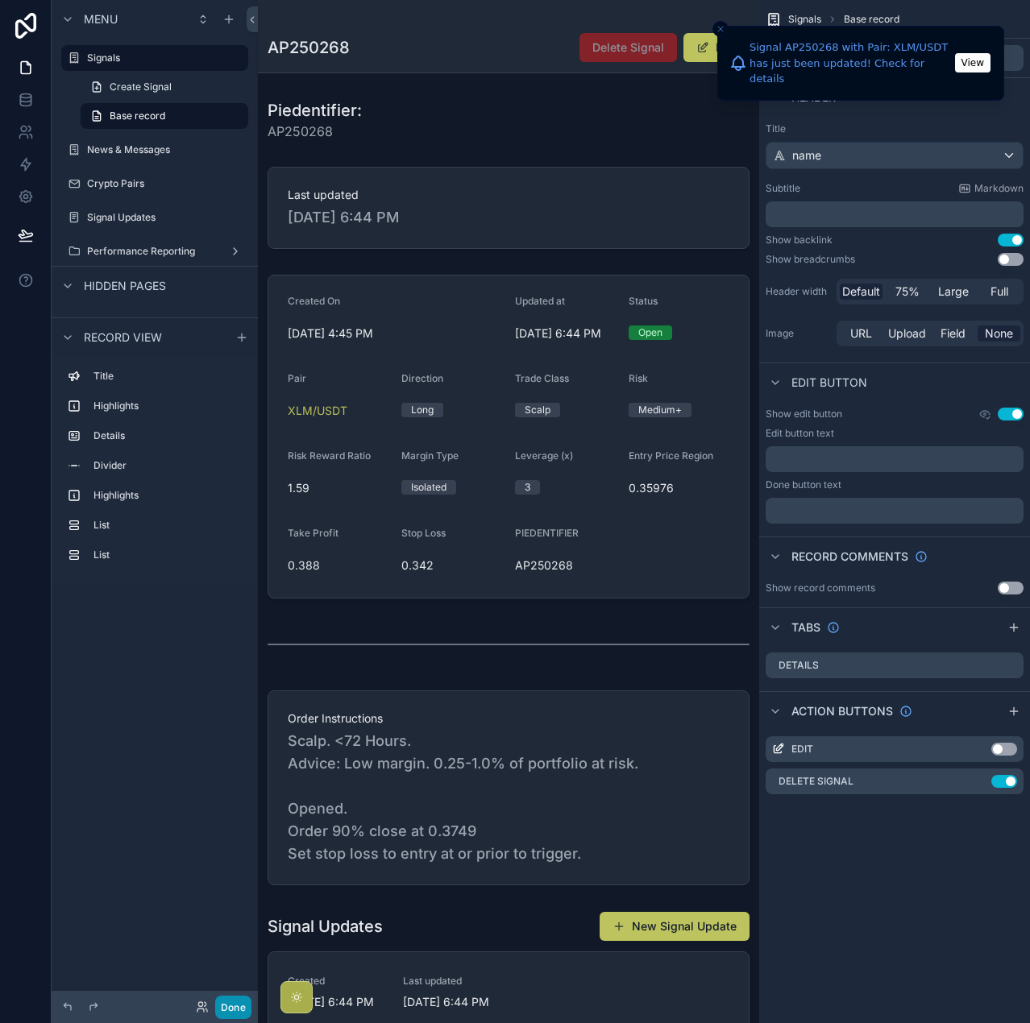
click at [235, 1007] on button "Done" at bounding box center [233, 1007] width 36 height 23
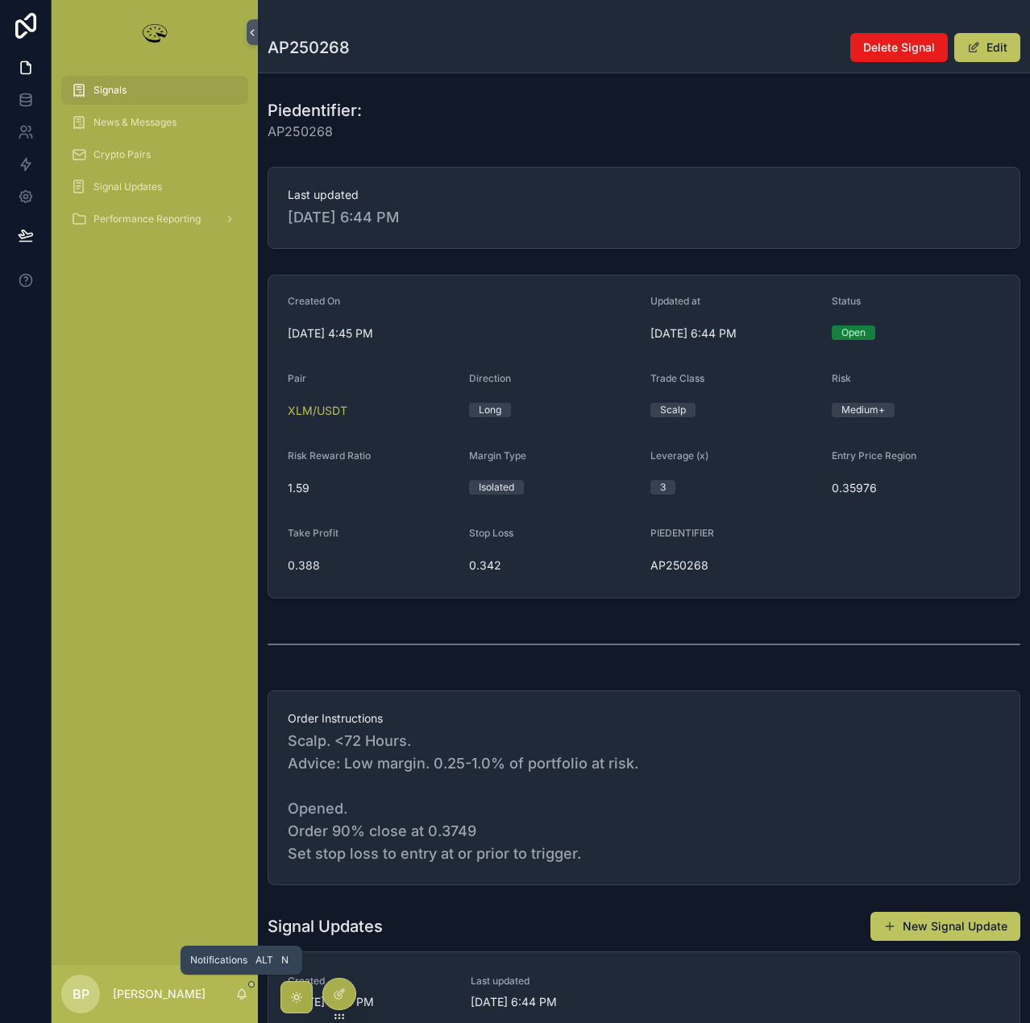
click at [247, 992] on icon "scrollable content" at bounding box center [241, 994] width 13 height 13
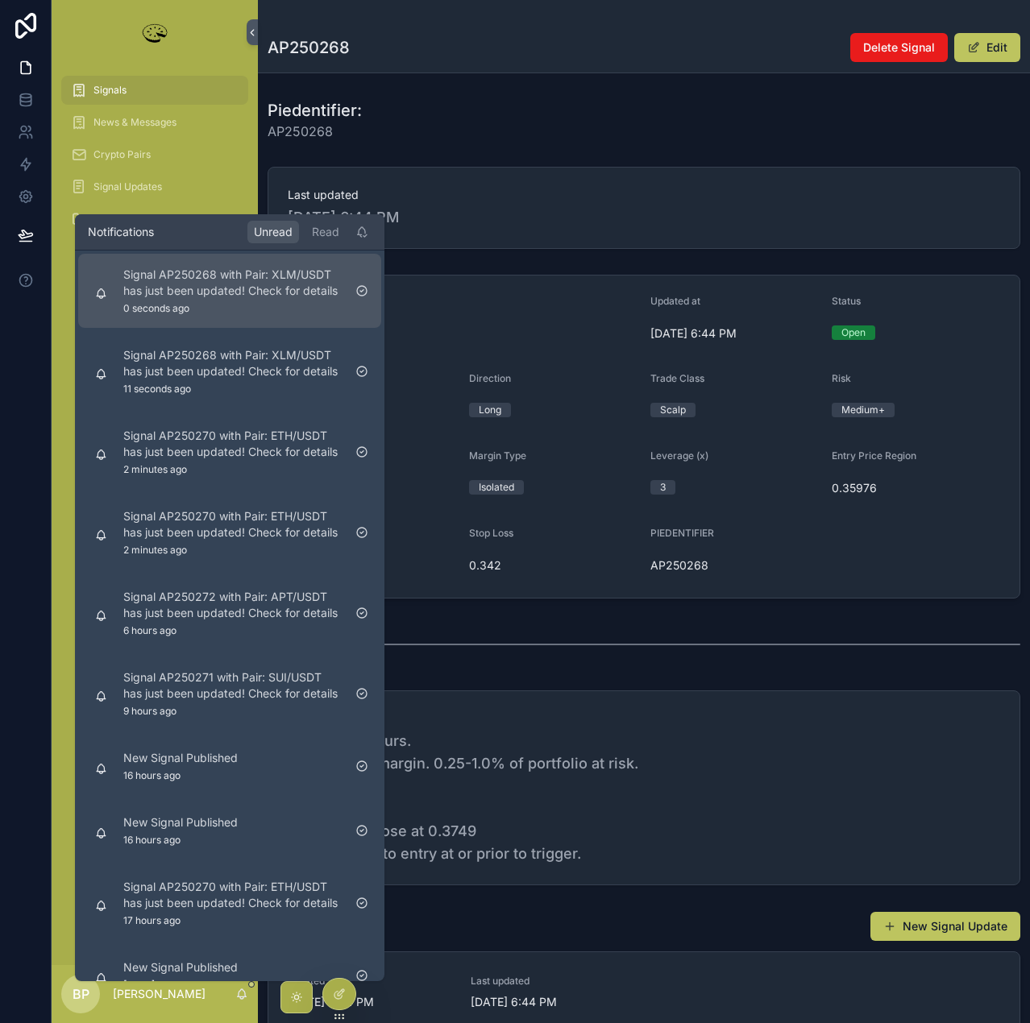
click at [206, 284] on p "Signal AP250268 with Pair: XLM/USDT has just been updated! Check for details" at bounding box center [232, 283] width 219 height 32
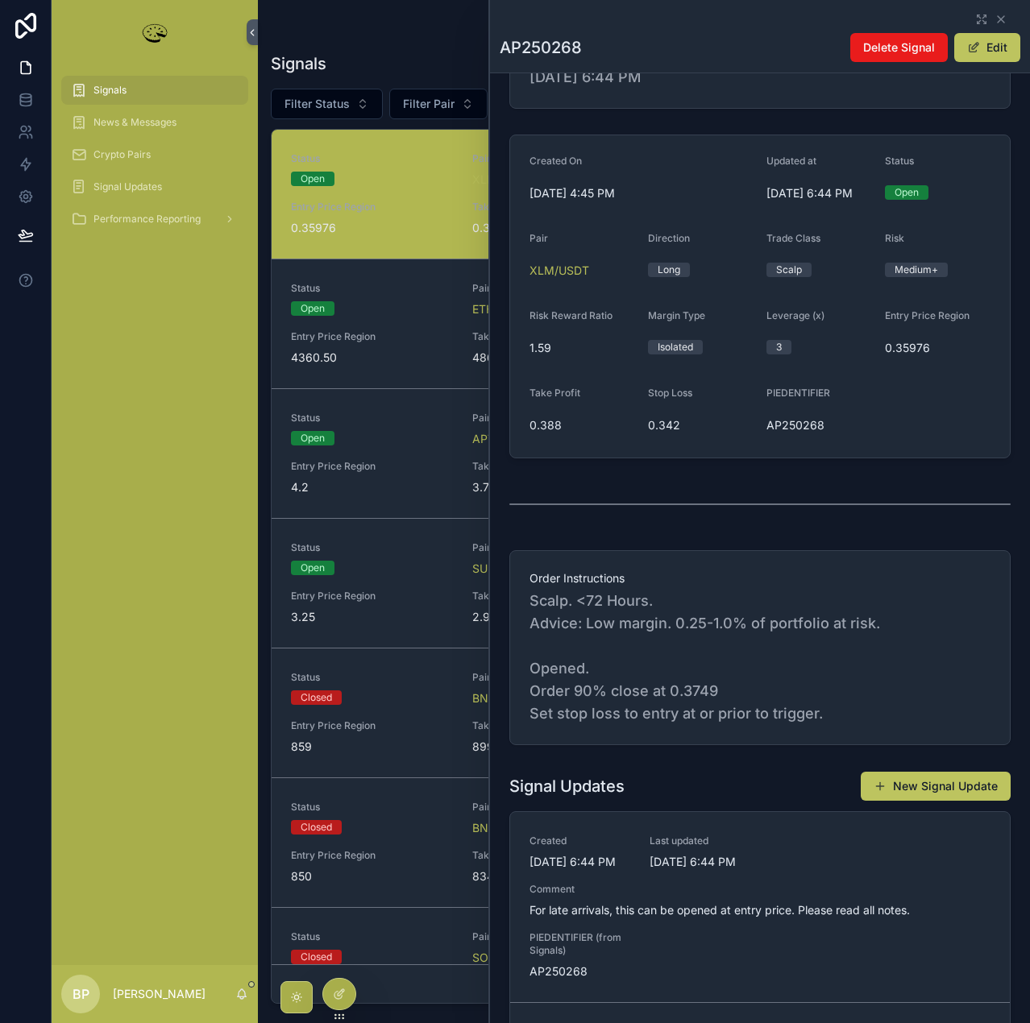
scroll to position [59, 0]
